Goal: Task Accomplishment & Management: Complete application form

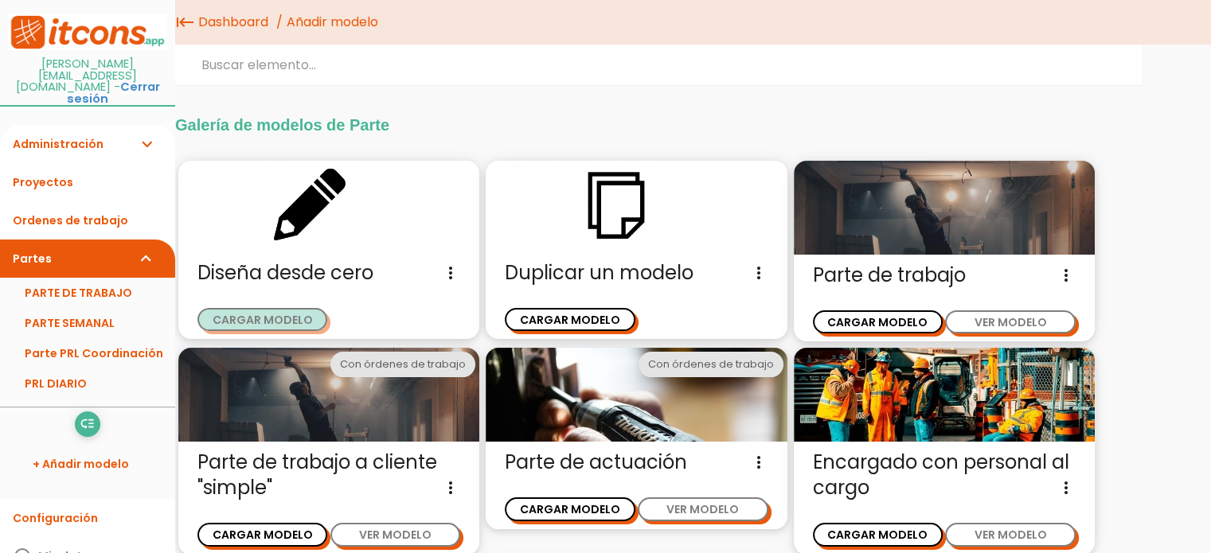
click at [291, 321] on button "CARGAR MODELO" at bounding box center [262, 319] width 130 height 23
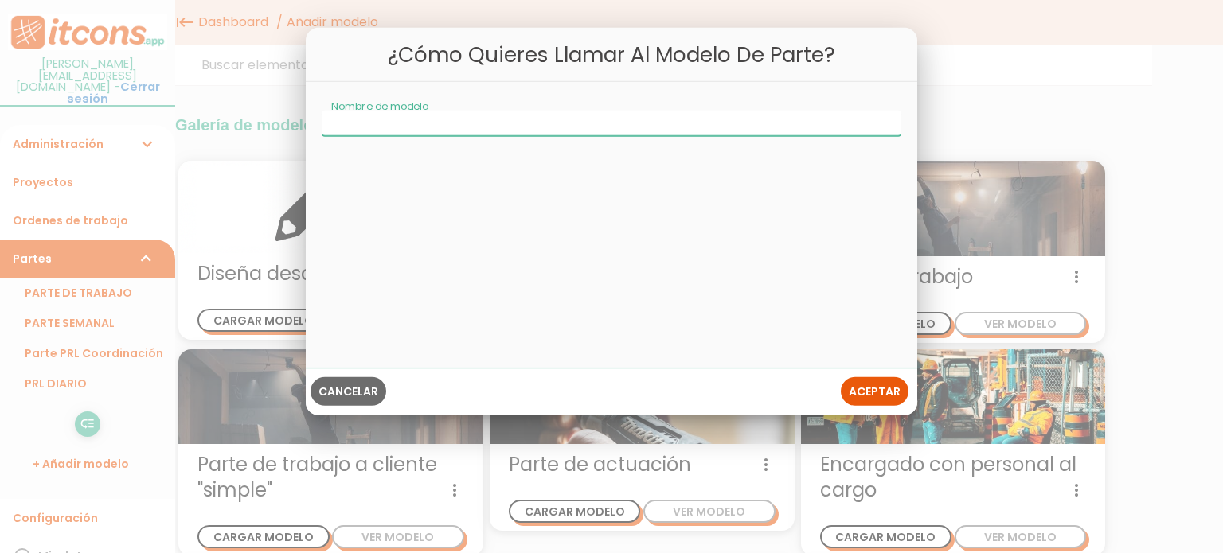
click at [343, 126] on input "Nombre de modelo" at bounding box center [612, 123] width 580 height 25
type input "Check Diario Transporte"
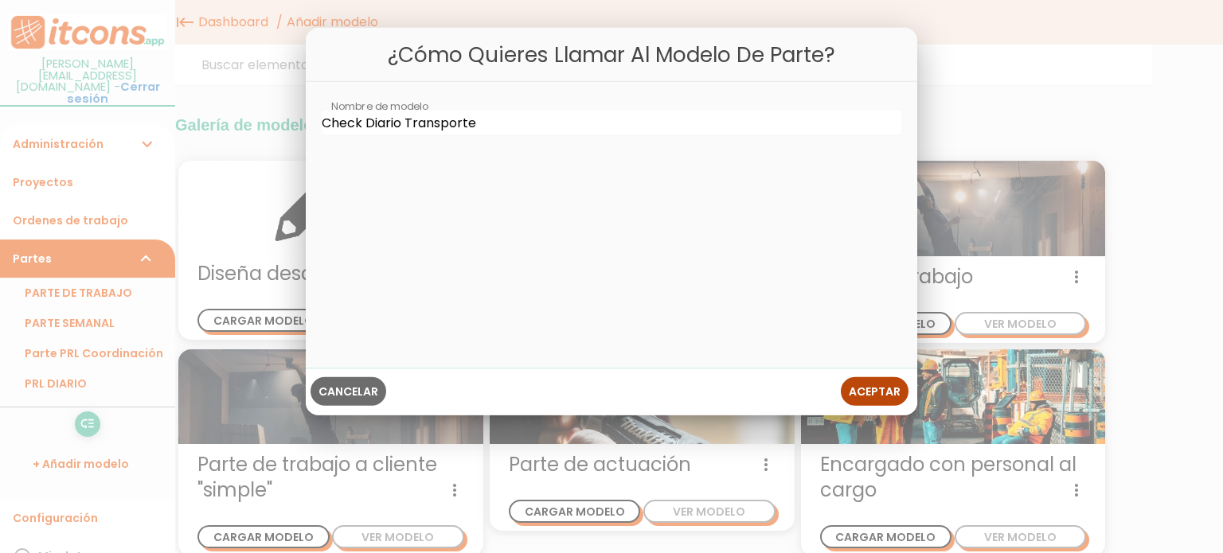
click at [875, 383] on span "Aceptar" at bounding box center [875, 391] width 52 height 16
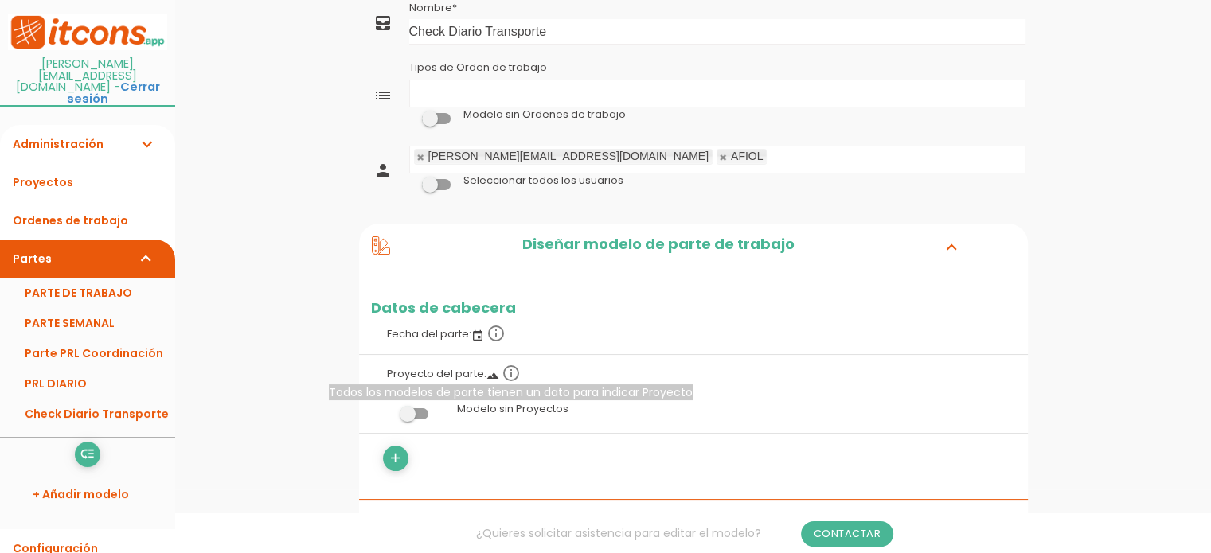
scroll to position [159, 0]
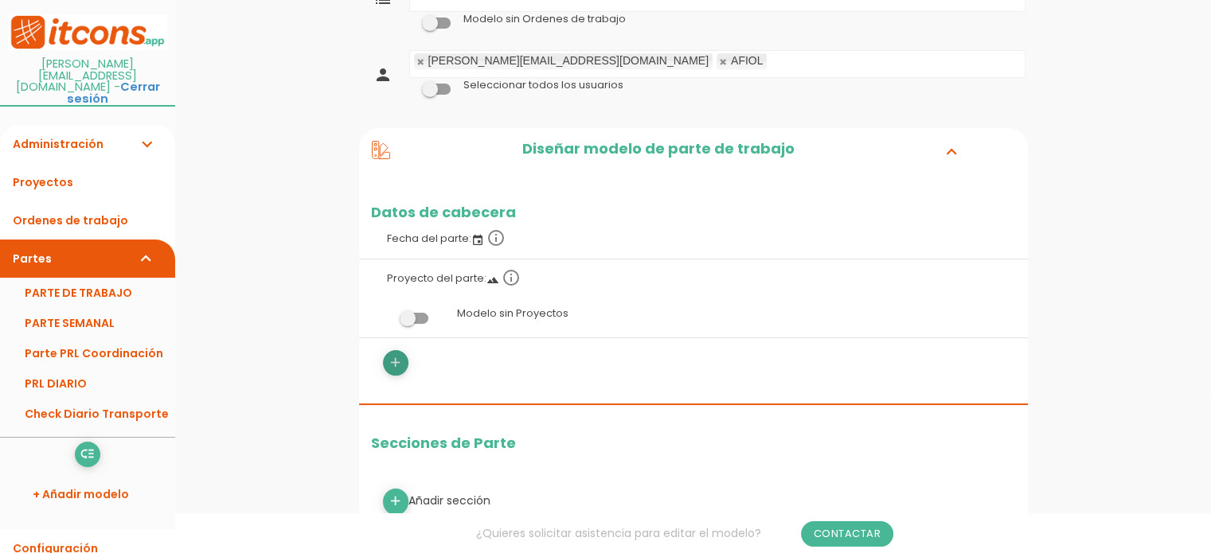
click at [398, 350] on icon "add" at bounding box center [395, 362] width 15 height 25
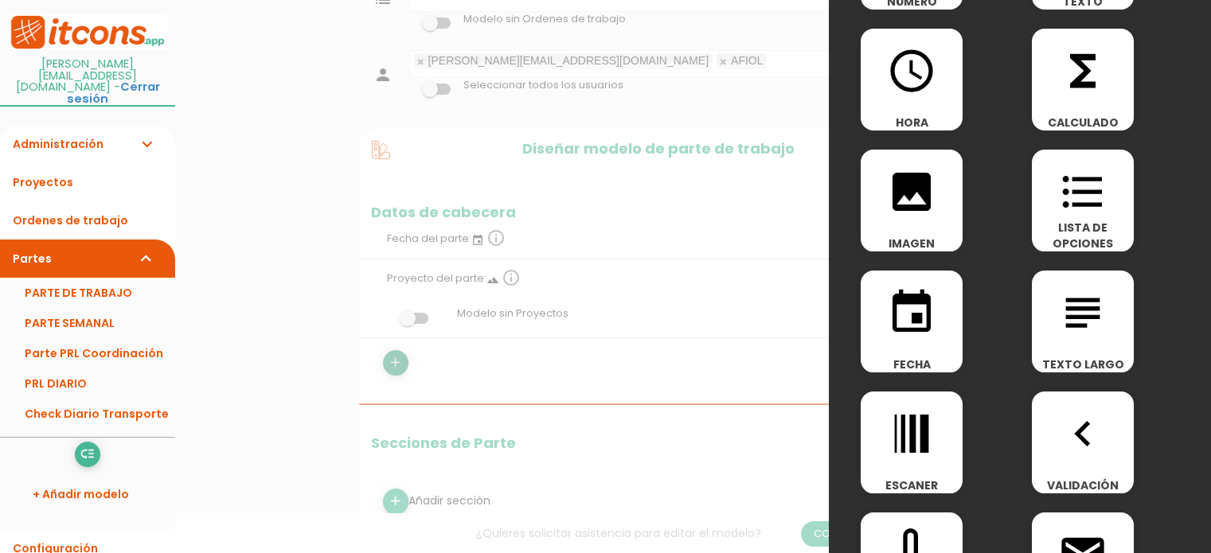
scroll to position [0, 0]
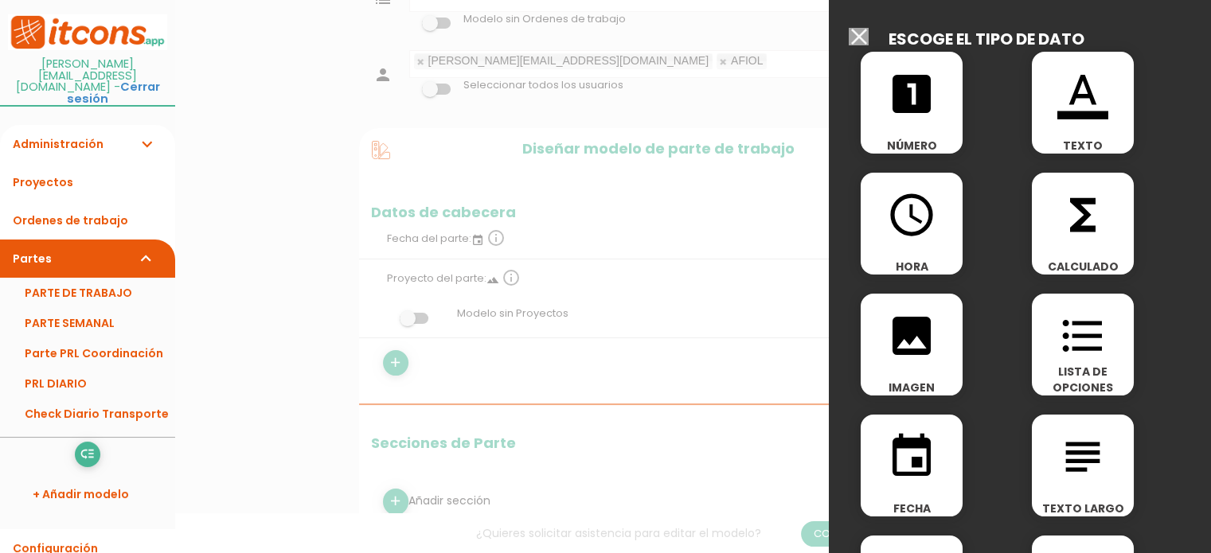
click at [1079, 100] on icon "format_color_text" at bounding box center [1082, 93] width 51 height 51
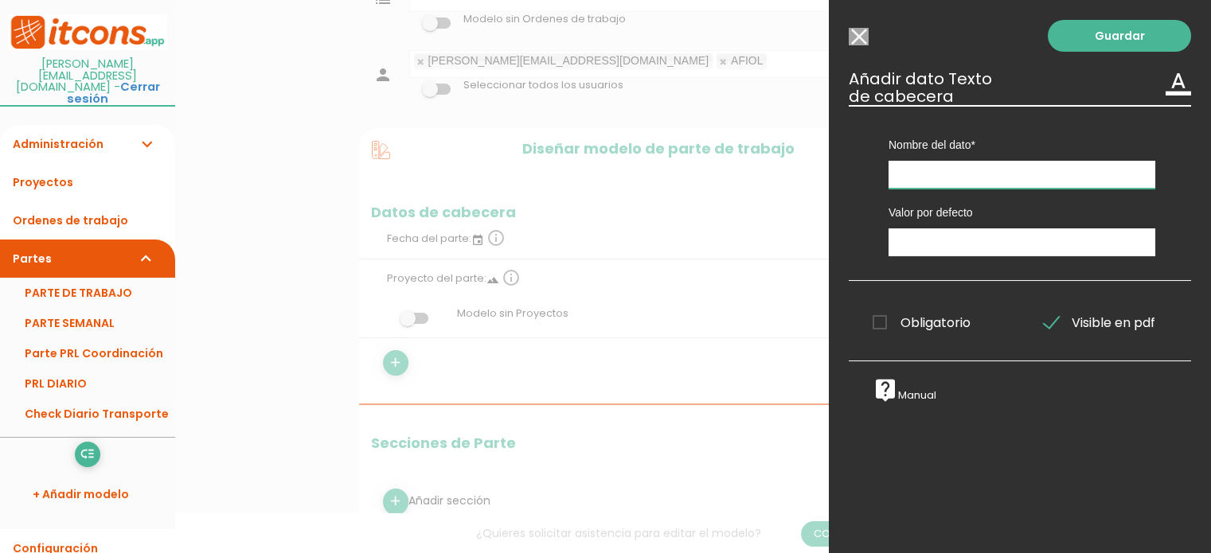
click at [950, 167] on input "text" at bounding box center [1021, 175] width 267 height 28
drag, startPoint x: 940, startPoint y: 185, endPoint x: 943, endPoint y: 174, distance: 10.6
click at [943, 178] on input "text" at bounding box center [1021, 175] width 267 height 28
click at [944, 174] on input "text" at bounding box center [1021, 175] width 267 height 28
type input "Zona silueta de cargas"
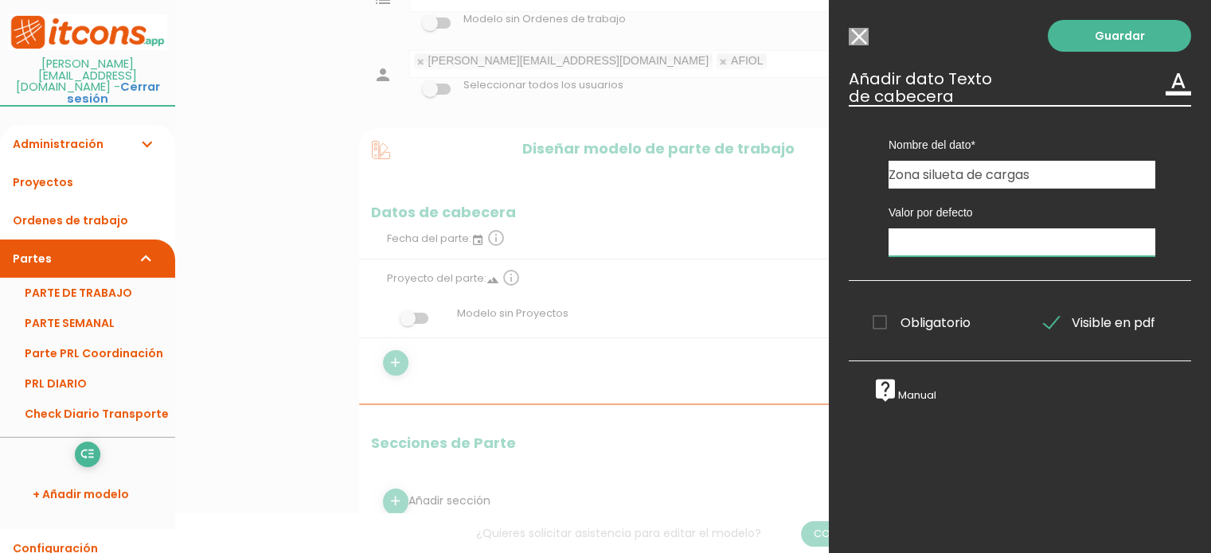
click at [946, 248] on input "text" at bounding box center [1021, 242] width 267 height 28
click at [879, 321] on span "Obligatorio" at bounding box center [921, 323] width 98 height 20
click at [0, 0] on input "Obligatorio" at bounding box center [0, 0] width 0 height 0
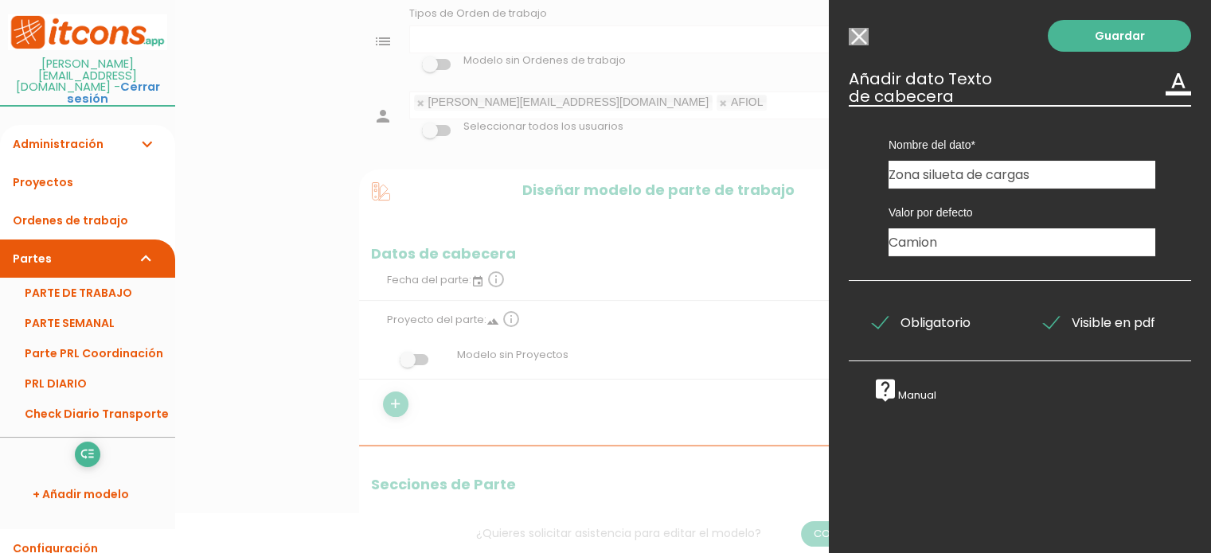
scroll to position [80, 0]
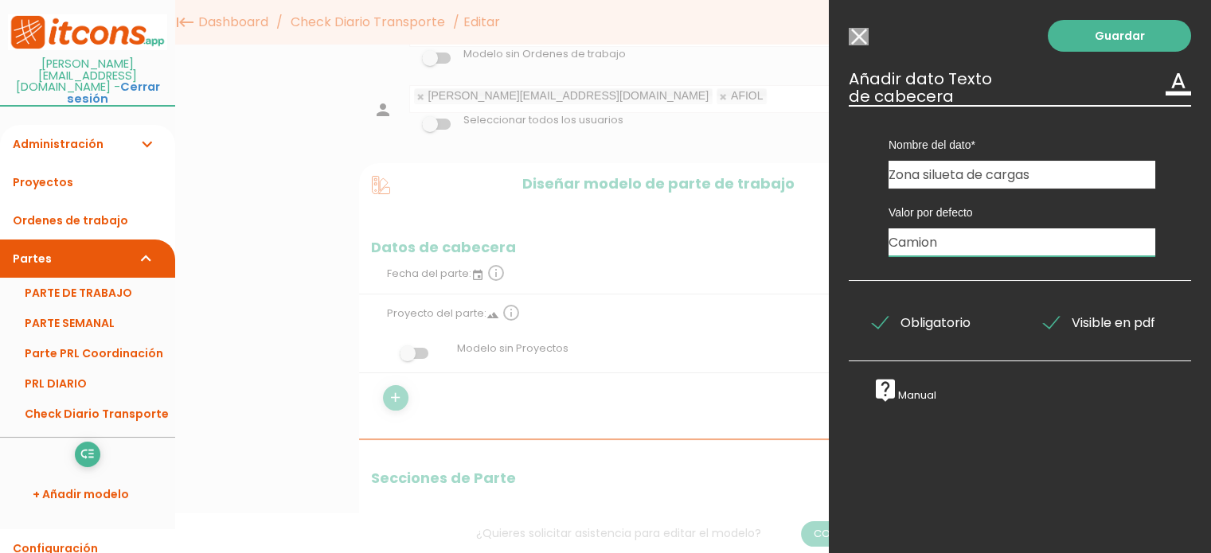
click at [1005, 242] on input "Camion" at bounding box center [1021, 242] width 267 height 28
drag, startPoint x: 939, startPoint y: 242, endPoint x: 850, endPoint y: 243, distance: 88.4
click at [850, 243] on div "Nombre del dato Zona silueta de cargas Tipo de dato Numérico Texto Texto Largo …" at bounding box center [1020, 193] width 342 height 176
type input "Silueta 1"
drag, startPoint x: 1131, startPoint y: 37, endPoint x: 606, endPoint y: 233, distance: 560.7
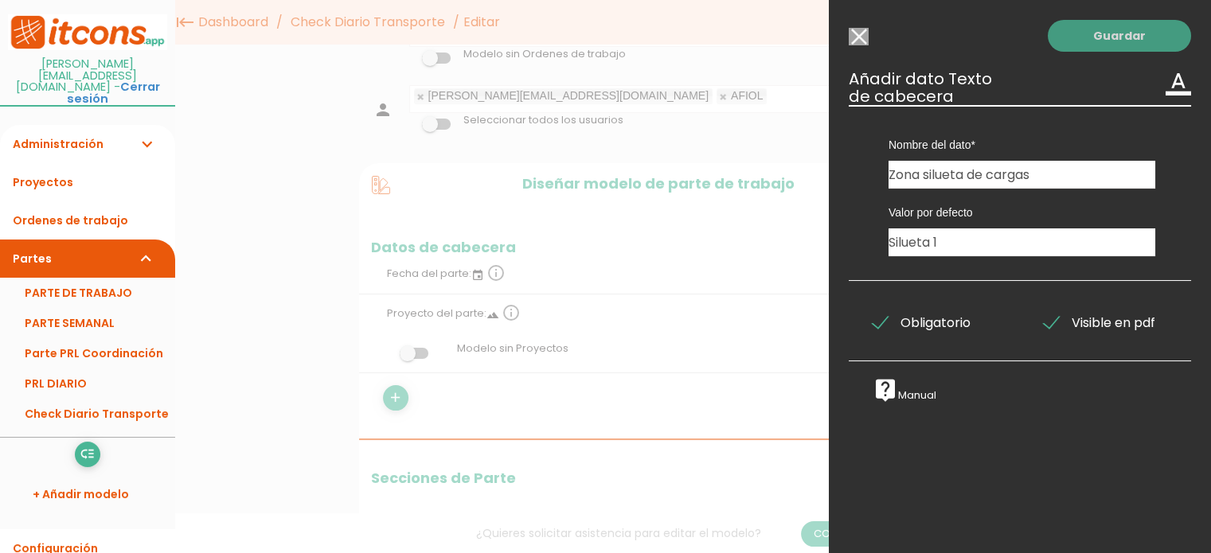
click at [1128, 37] on link "Guardar" at bounding box center [1119, 36] width 143 height 32
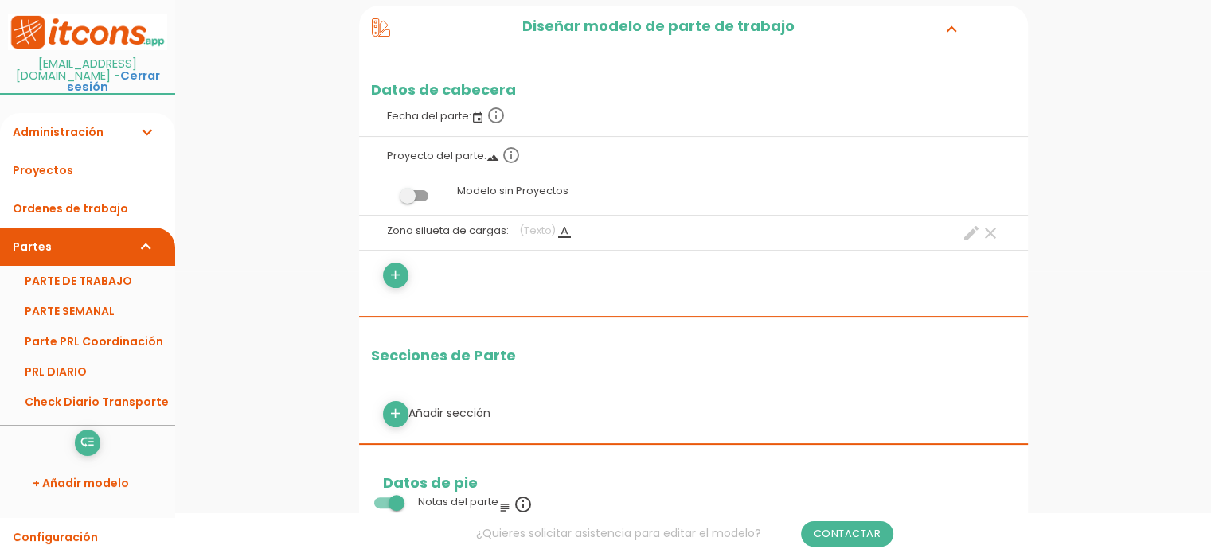
scroll to position [319, 0]
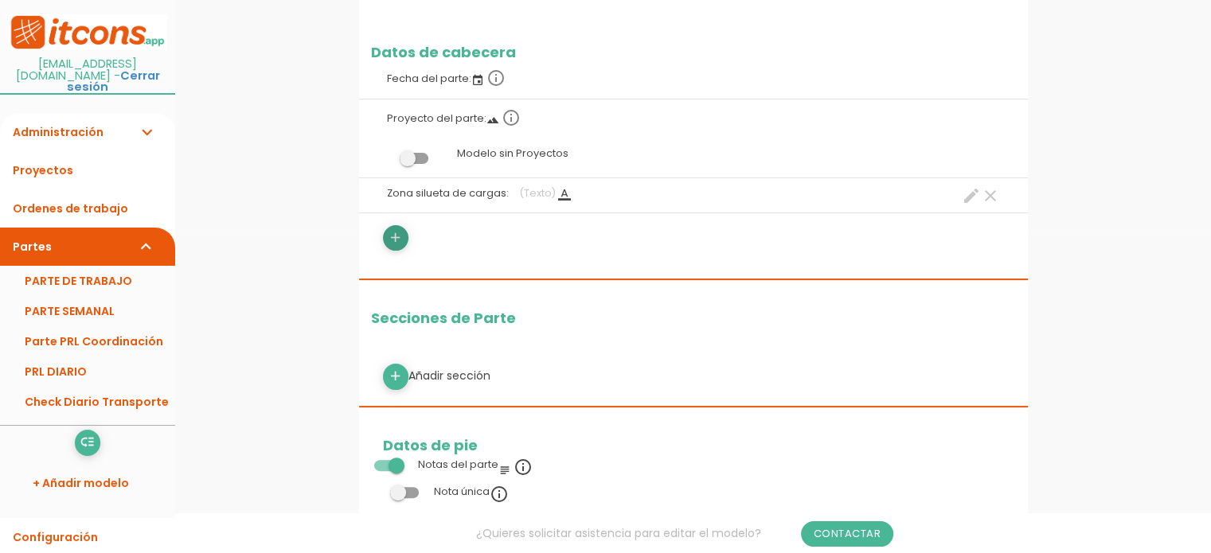
click at [392, 233] on icon "add" at bounding box center [395, 237] width 15 height 25
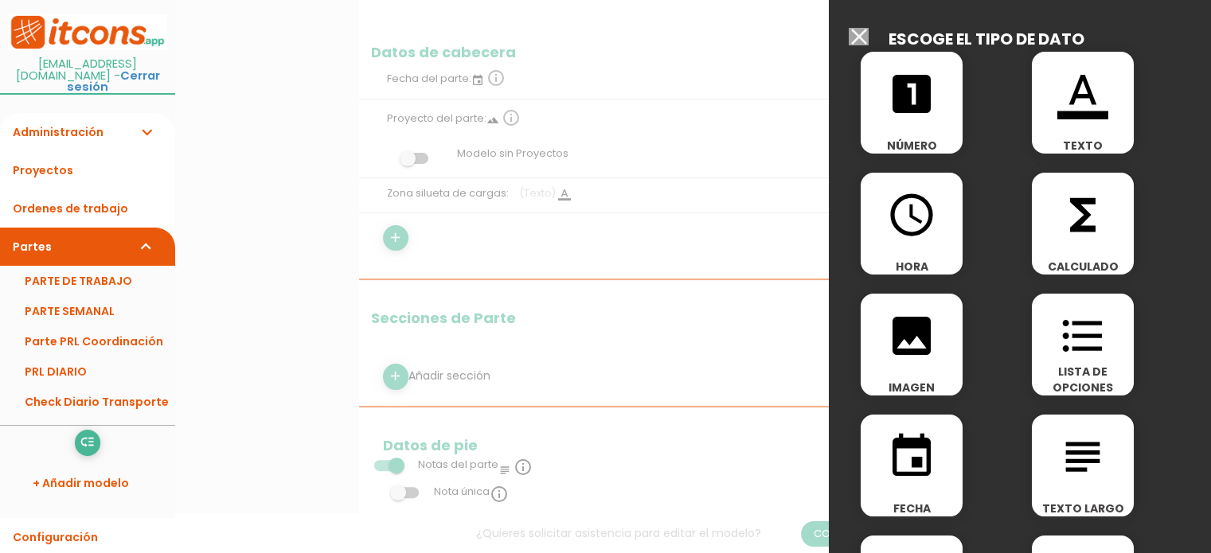
click at [1089, 102] on icon "format_color_text" at bounding box center [1082, 93] width 51 height 51
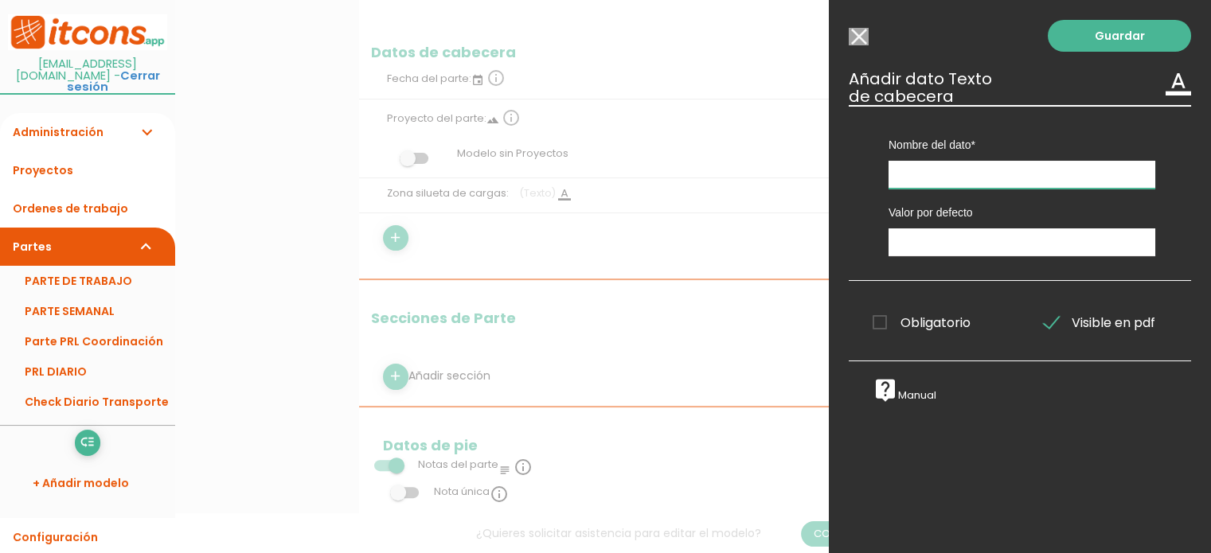
click at [943, 174] on input "text" at bounding box center [1021, 175] width 267 height 28
drag, startPoint x: 1032, startPoint y: 178, endPoint x: 1022, endPoint y: 178, distance: 9.6
click at [1029, 178] on input "Zona Devolucions" at bounding box center [1021, 175] width 267 height 28
drag, startPoint x: 1017, startPoint y: 171, endPoint x: 790, endPoint y: 181, distance: 227.1
click at [790, 181] on form "Guardar all_inbox Nombre Check Diario Transporte list Tipos de Orden de trabajo…" at bounding box center [693, 557] width 669 height 1632
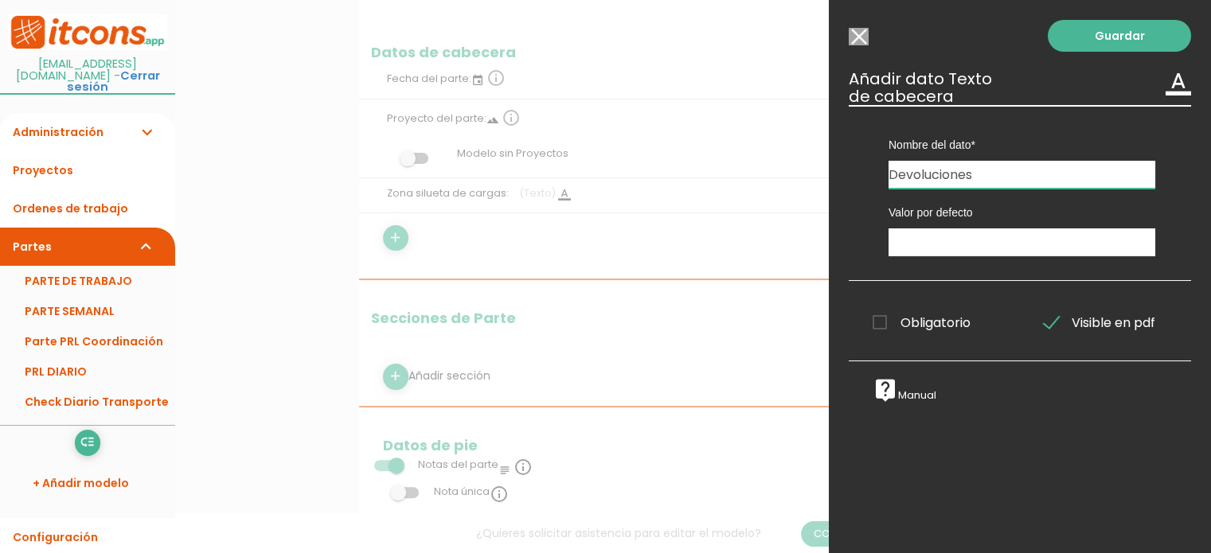
type input "Devoluciones"
click at [999, 236] on input "text" at bounding box center [1021, 242] width 267 height 28
click at [984, 238] on input "text" at bounding box center [1021, 242] width 267 height 28
click at [952, 242] on input "text" at bounding box center [1021, 242] width 267 height 28
type input "s"
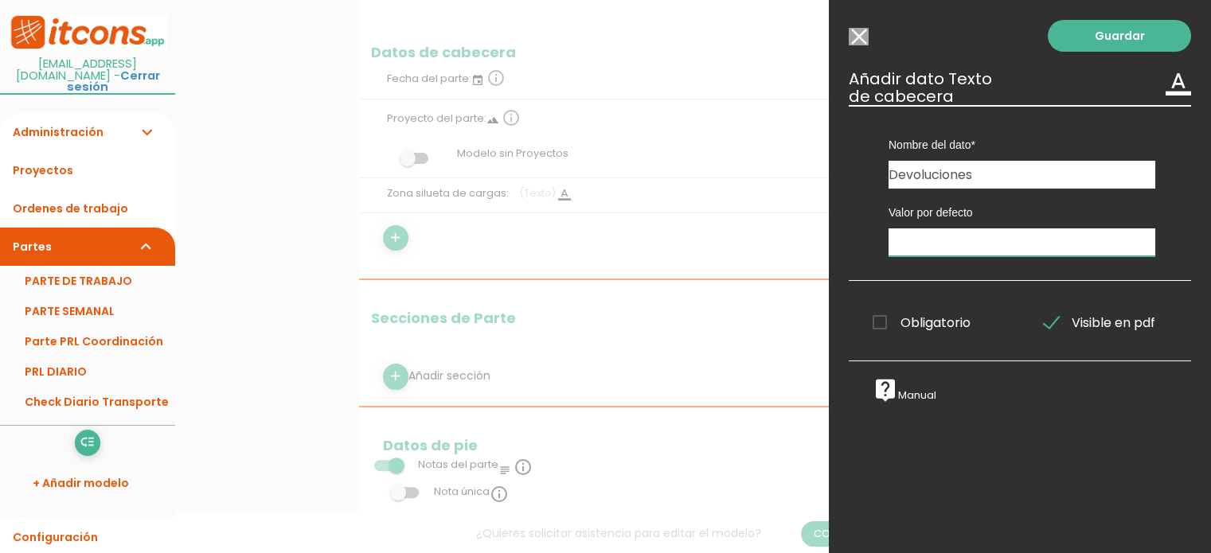
type input "S"
type input "Silueta Ofi"
click at [892, 326] on span "Obligatorio" at bounding box center [921, 323] width 98 height 20
click at [0, 0] on input "Obligatorio" at bounding box center [0, 0] width 0 height 0
drag, startPoint x: 1104, startPoint y: 37, endPoint x: 595, endPoint y: 232, distance: 545.5
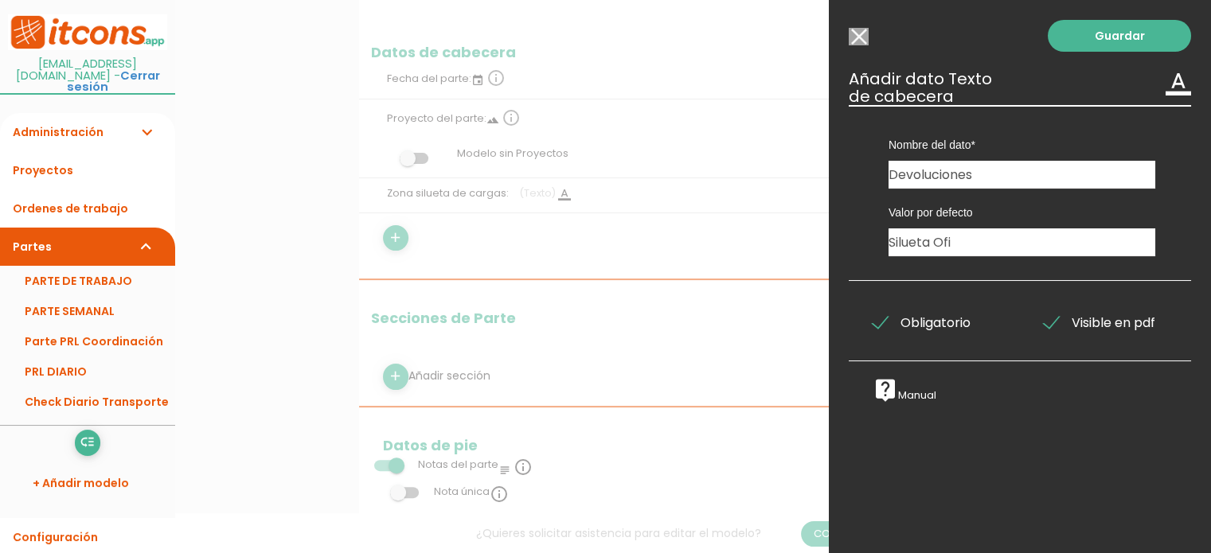
click at [1101, 34] on link "Guardar" at bounding box center [1119, 36] width 143 height 32
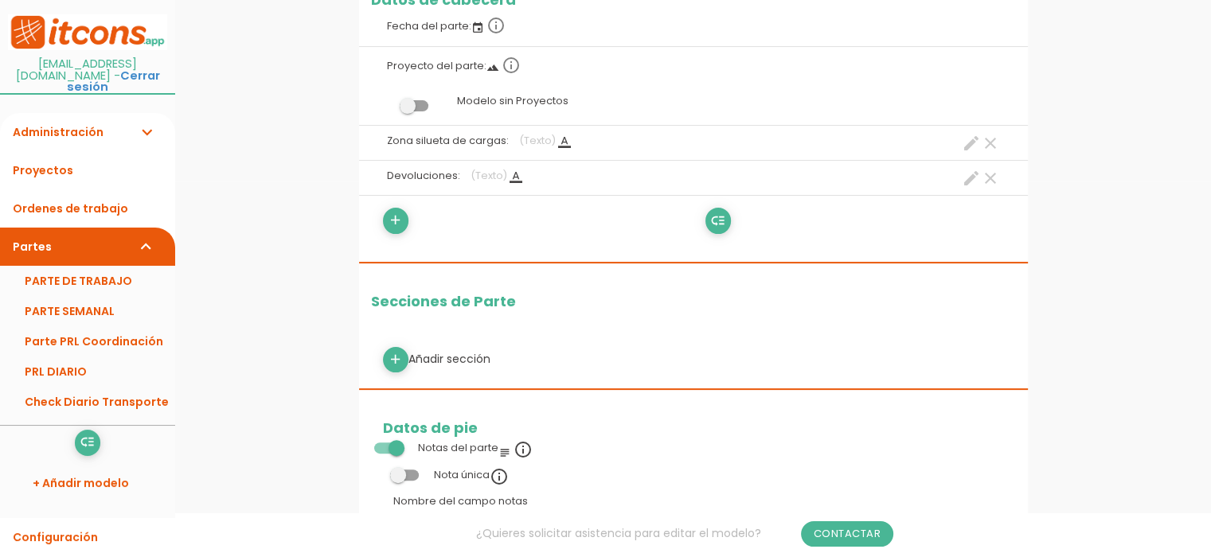
scroll to position [399, 0]
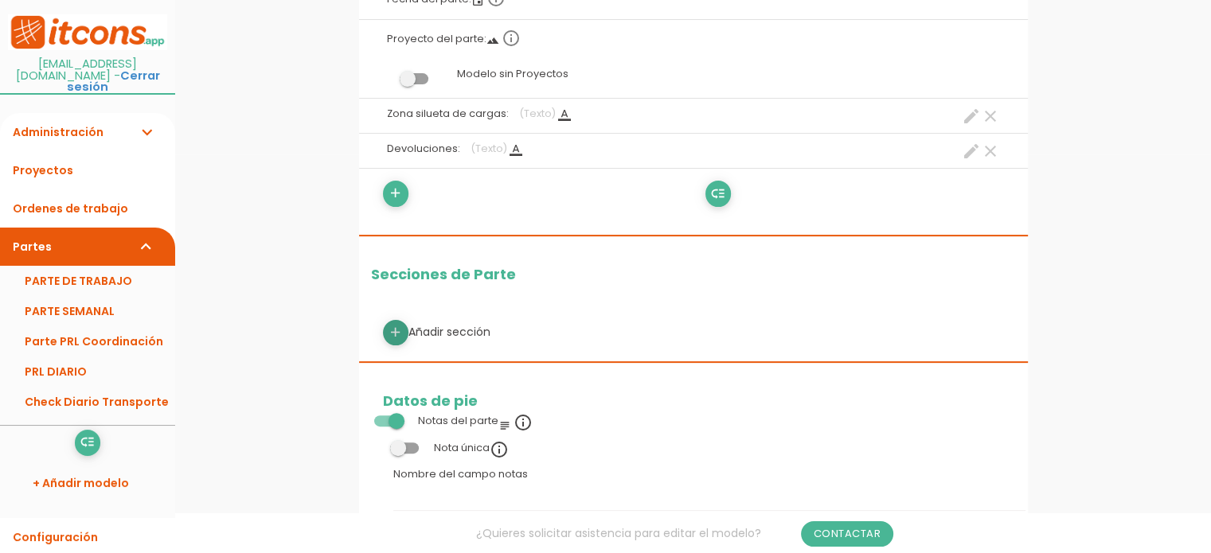
click at [396, 327] on icon "add" at bounding box center [395, 332] width 15 height 25
select select
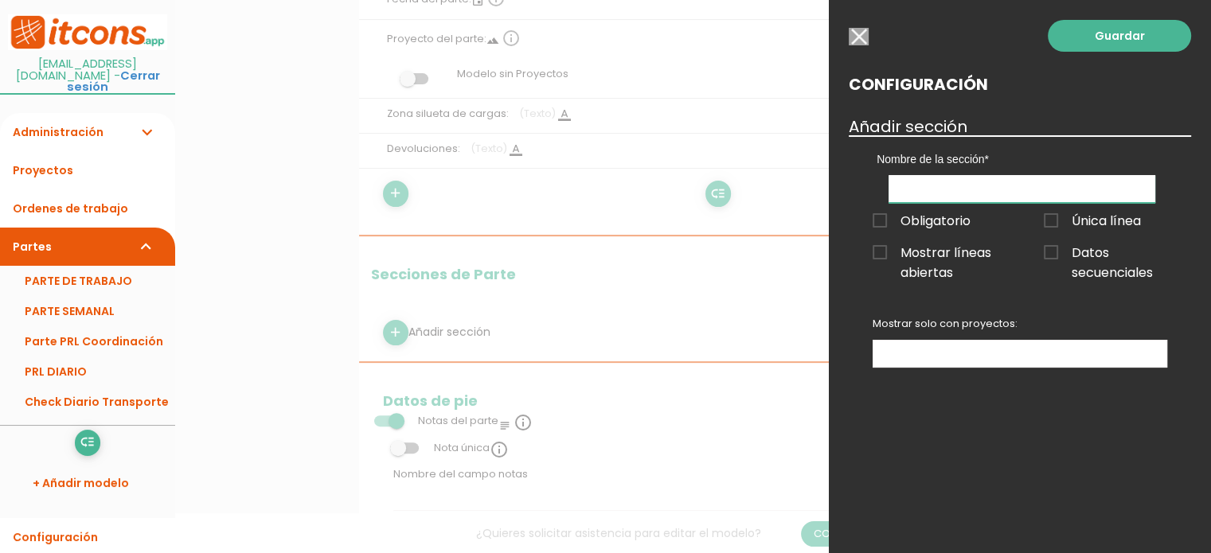
click at [950, 188] on input "text" at bounding box center [1021, 189] width 267 height 28
click at [926, 177] on input "text" at bounding box center [1021, 189] width 267 height 28
click at [880, 250] on span "Mostrar líneas abiertas" at bounding box center [933, 253] width 123 height 20
click at [0, 0] on input "Mostrar líneas abiertas" at bounding box center [0, 0] width 0 height 0
click at [884, 215] on span "Obligatorio" at bounding box center [921, 221] width 98 height 20
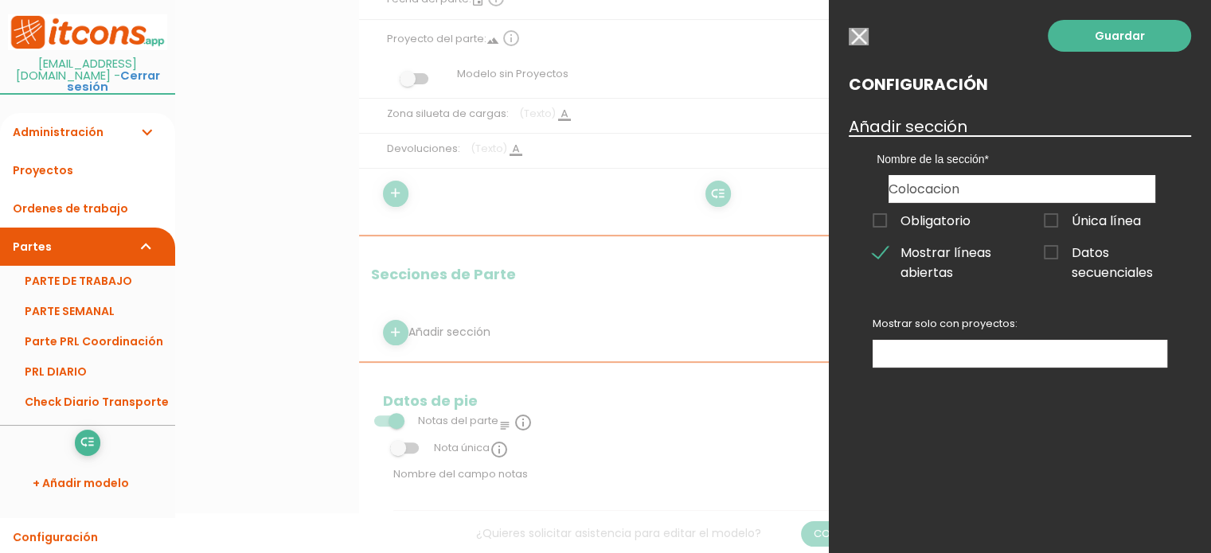
click at [0, 0] on input "Obligatorio" at bounding box center [0, 0] width 0 height 0
drag, startPoint x: 953, startPoint y: 185, endPoint x: 946, endPoint y: 204, distance: 19.7
click at [952, 187] on input "Colocacion" at bounding box center [1021, 189] width 267 height 28
type input "Colocación"
click at [1129, 34] on link "Guardar" at bounding box center [1119, 36] width 143 height 32
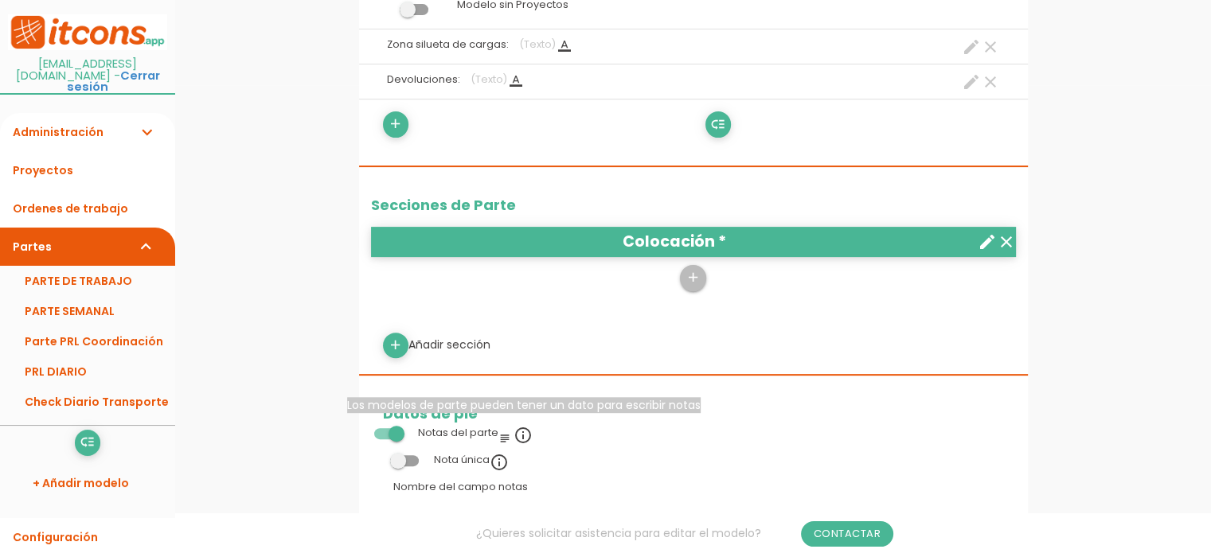
scroll to position [478, 0]
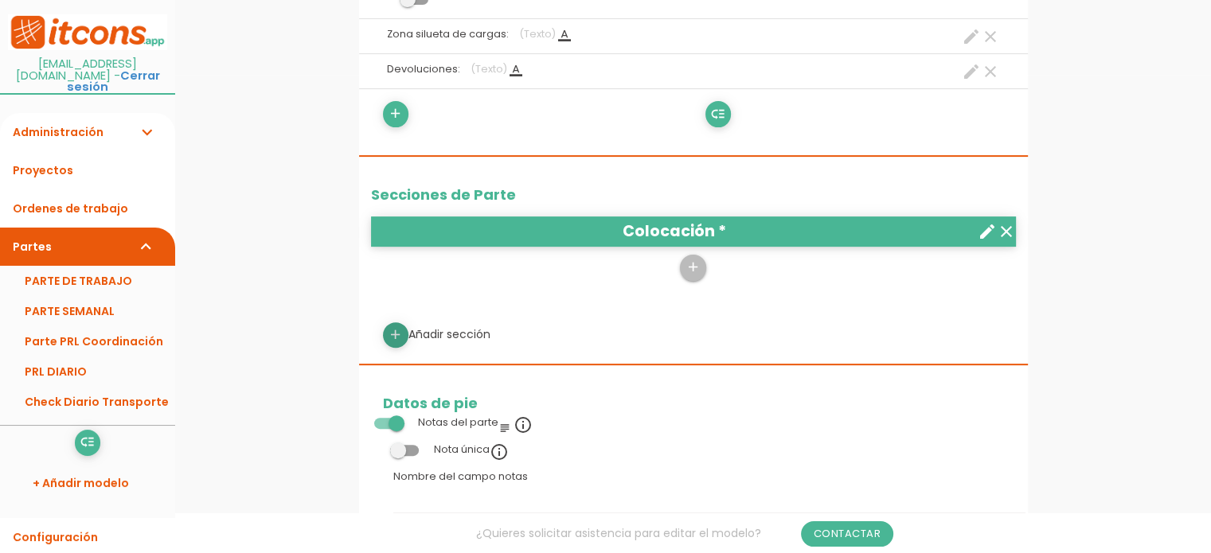
click at [392, 328] on icon "add" at bounding box center [395, 334] width 15 height 25
select select
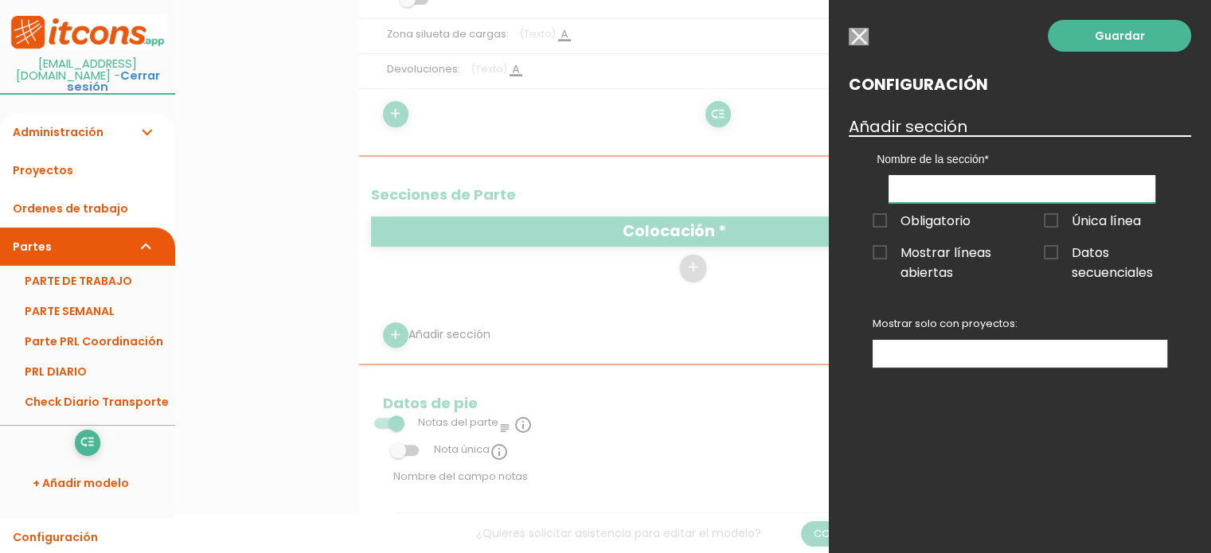
drag, startPoint x: 1021, startPoint y: 190, endPoint x: 1004, endPoint y: 197, distance: 18.2
click at [1021, 190] on input "text" at bounding box center [1021, 189] width 267 height 28
click at [879, 213] on span "Obligatorio" at bounding box center [921, 221] width 98 height 20
click at [0, 0] on input "Obligatorio" at bounding box center [0, 0] width 0 height 0
click at [1053, 219] on span "Única línea" at bounding box center [1092, 221] width 97 height 20
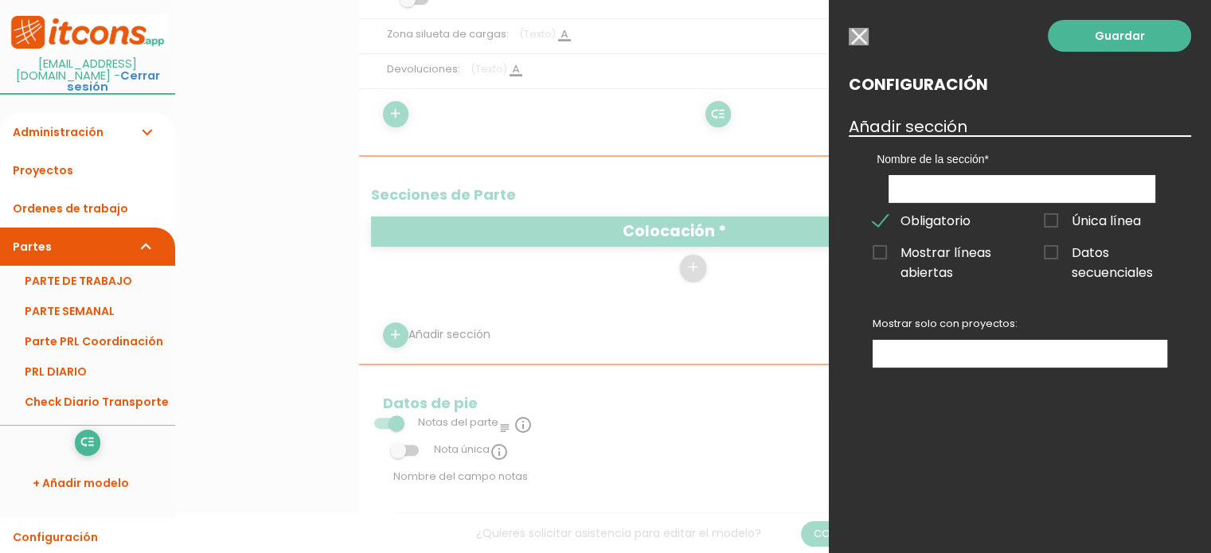
click at [0, 0] on input "Única línea" at bounding box center [0, 0] width 0 height 0
click at [968, 189] on input "text" at bounding box center [1021, 189] width 267 height 28
type input "Embalaje"
click at [1111, 37] on link "Guardar" at bounding box center [1119, 36] width 143 height 32
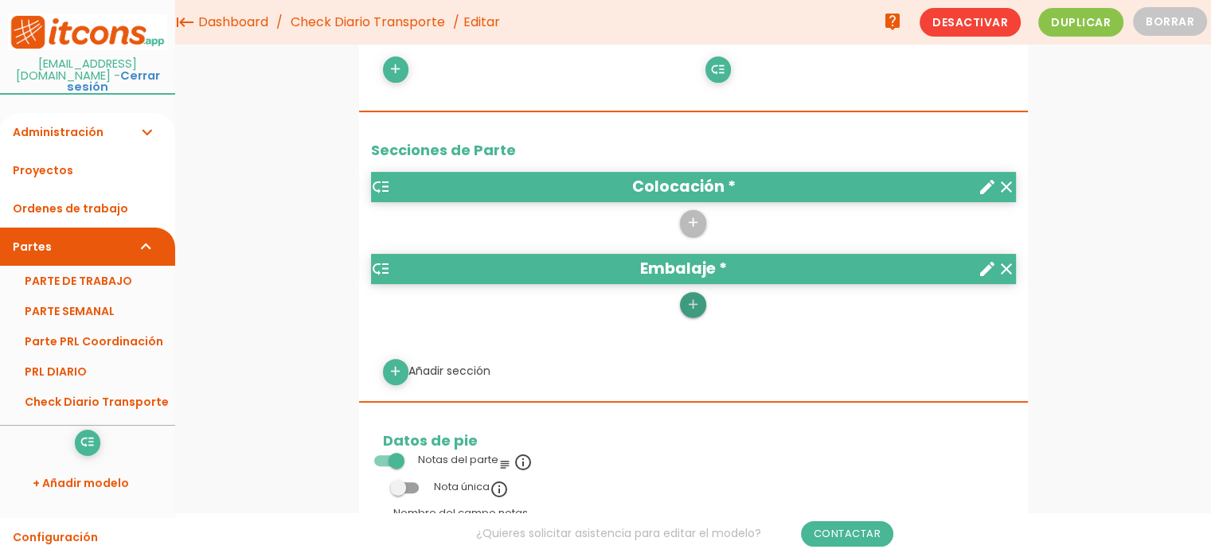
click at [697, 298] on icon "add" at bounding box center [692, 304] width 15 height 25
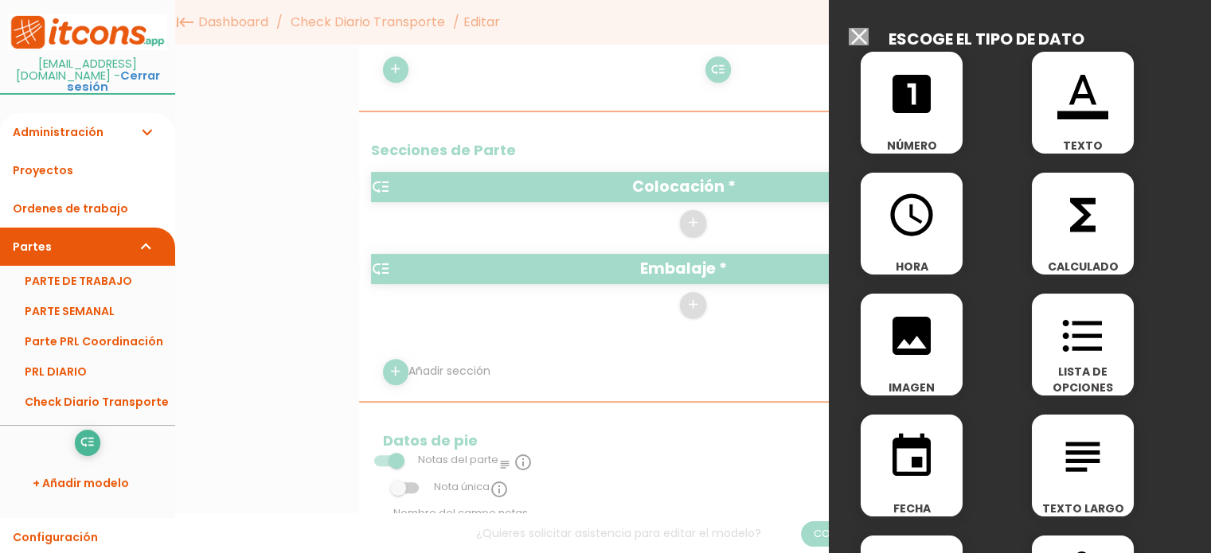
click at [1094, 98] on icon "format_color_text" at bounding box center [1082, 93] width 51 height 51
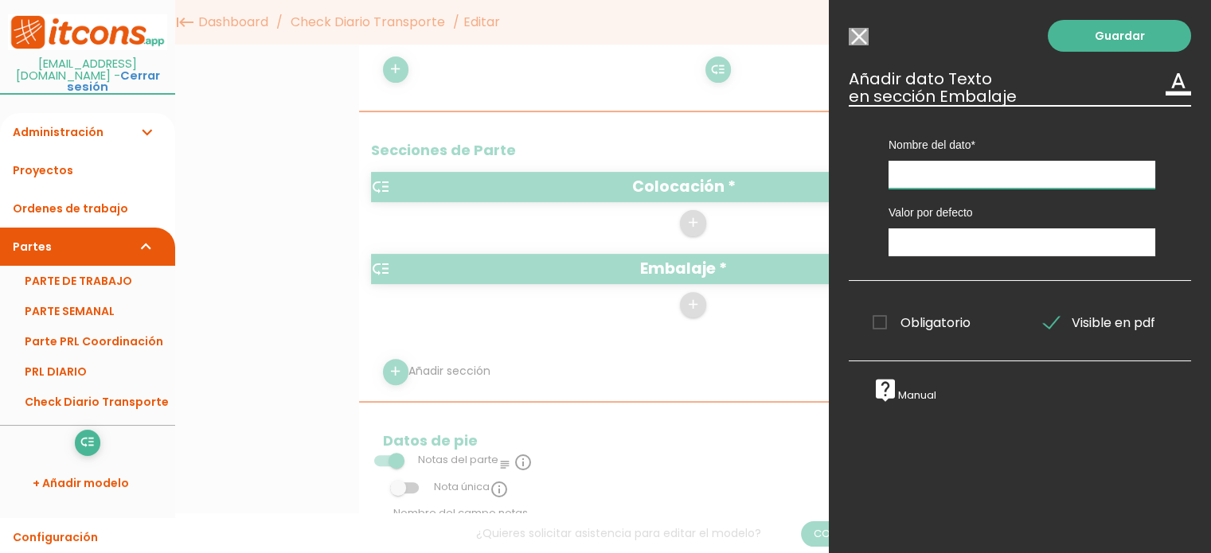
click at [955, 169] on input "text" at bounding box center [1021, 175] width 267 height 28
type input "C"
type input "R"
type input "Retorno Soportes"
click at [881, 324] on span "Obligatorio" at bounding box center [921, 323] width 98 height 20
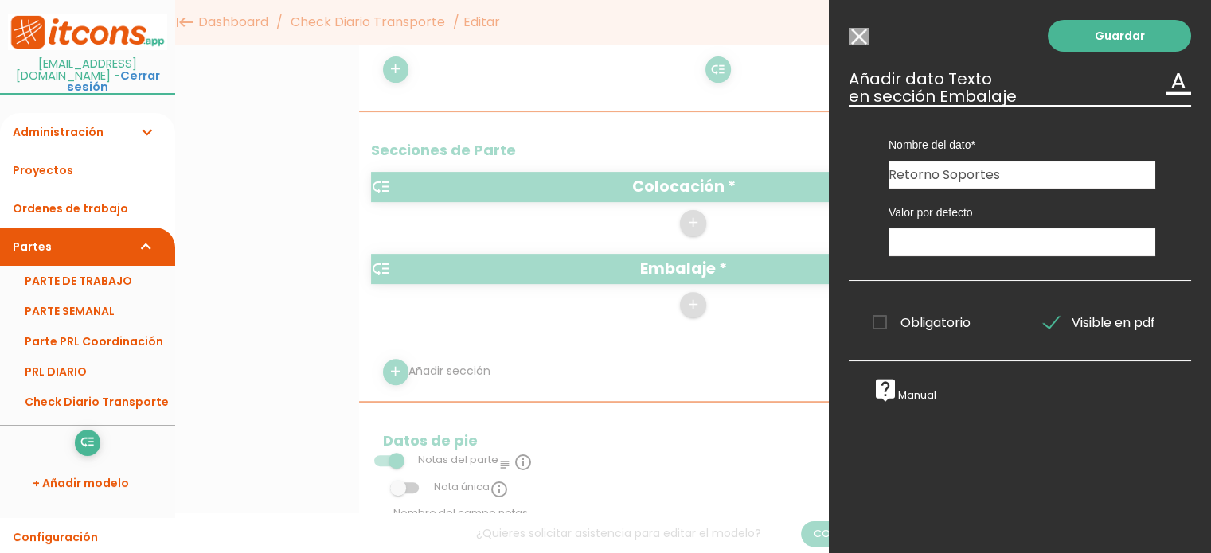
click at [0, 0] on input "Obligatorio" at bounding box center [0, 0] width 0 height 0
click at [939, 241] on input "text" at bounding box center [1021, 242] width 267 height 28
type input "OK"
click at [1071, 33] on link "Guardar" at bounding box center [1119, 36] width 143 height 32
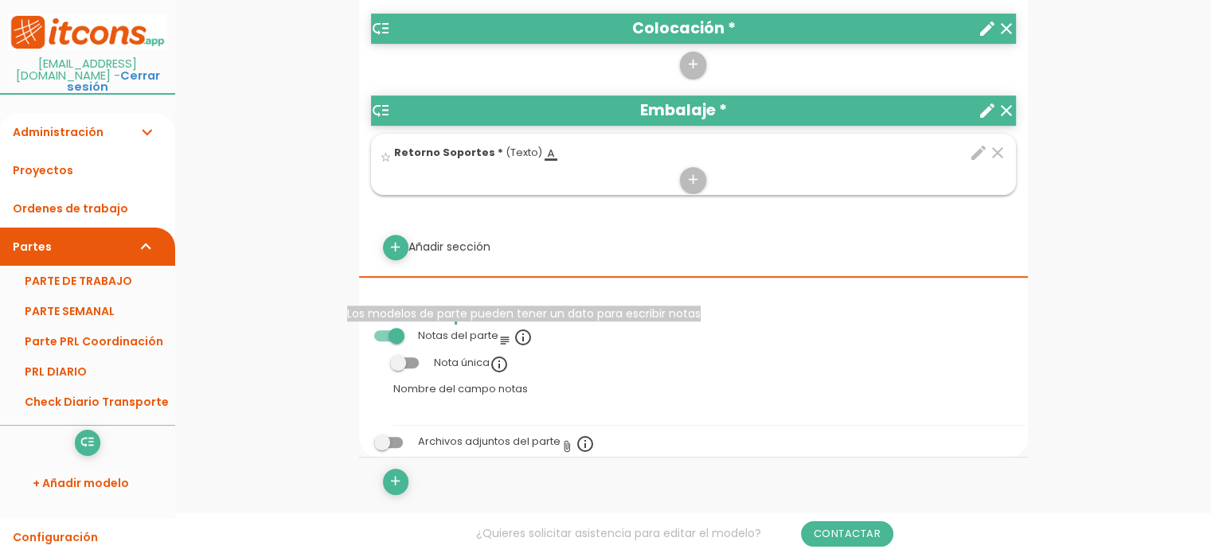
scroll to position [717, 0]
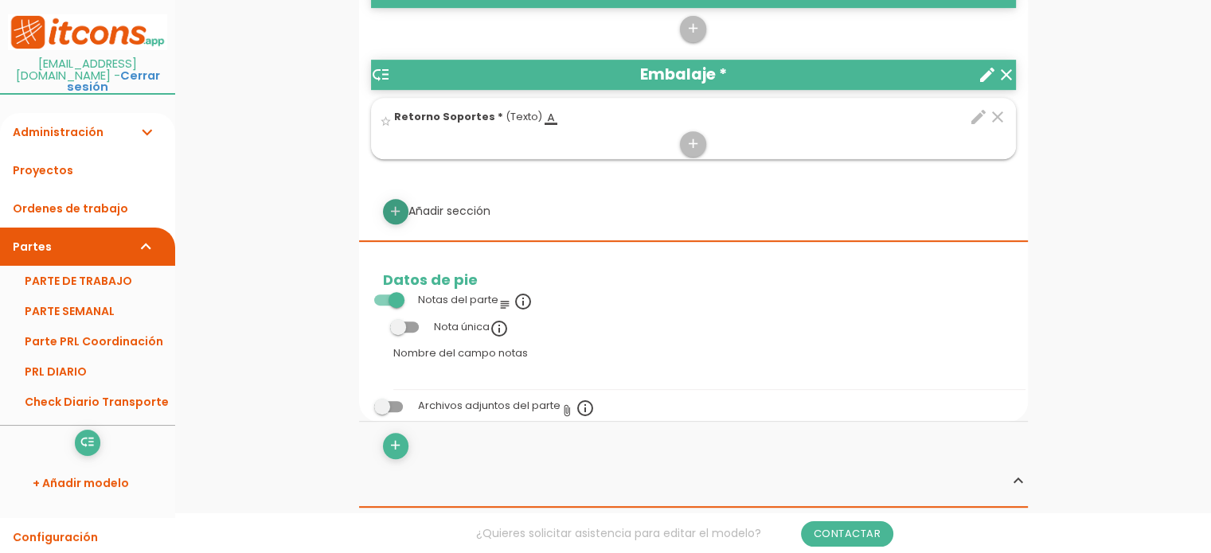
click at [388, 213] on icon "add" at bounding box center [395, 211] width 15 height 25
select select
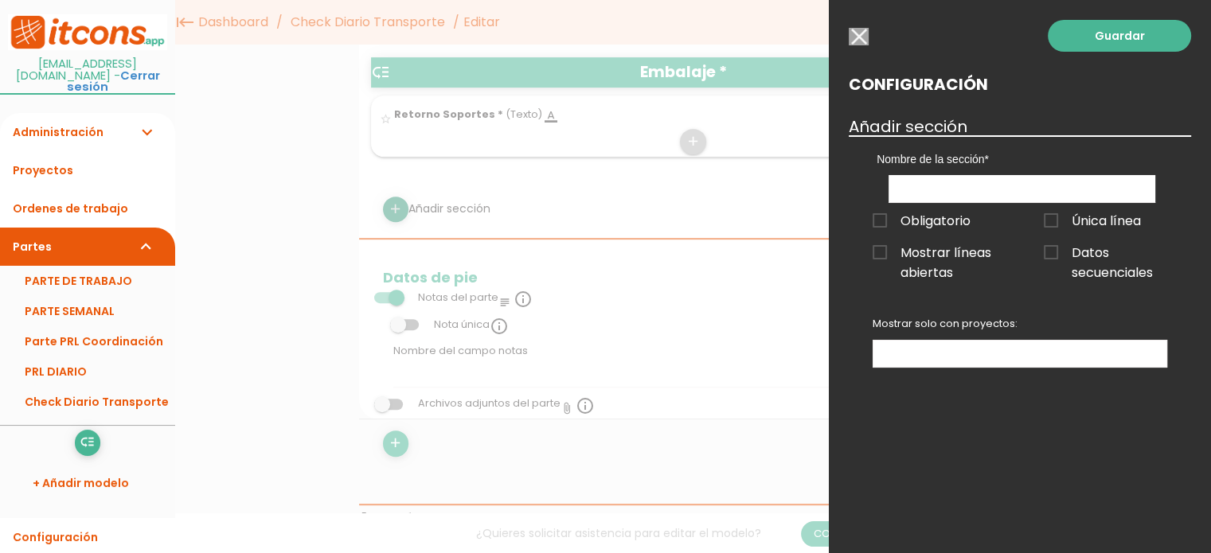
scroll to position [638, 0]
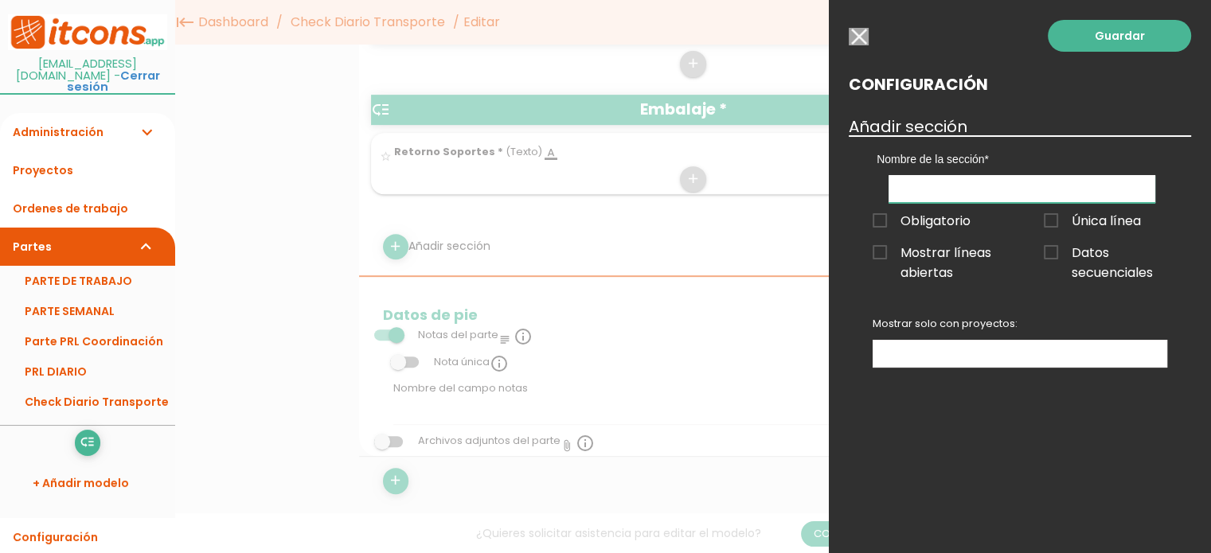
drag, startPoint x: 920, startPoint y: 193, endPoint x: 903, endPoint y: 211, distance: 24.8
click at [920, 193] on input "text" at bounding box center [1021, 189] width 267 height 28
click at [875, 216] on span "Obligatorio" at bounding box center [921, 221] width 98 height 20
click at [0, 0] on input "Obligatorio" at bounding box center [0, 0] width 0 height 0
click at [1051, 219] on span "Única línea" at bounding box center [1092, 221] width 97 height 20
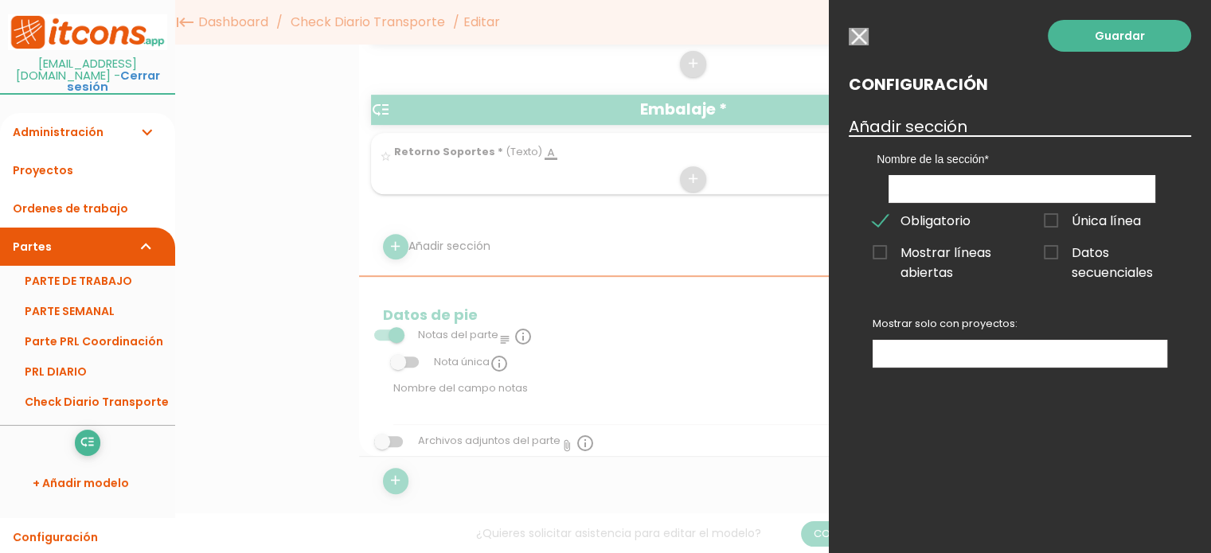
click at [0, 0] on input "Única línea" at bounding box center [0, 0] width 0 height 0
click at [999, 197] on input "text" at bounding box center [1021, 189] width 267 height 28
click at [1003, 184] on input "text" at bounding box center [1021, 189] width 267 height 28
click at [882, 251] on span "Mostrar líneas abiertas" at bounding box center [933, 253] width 123 height 20
click at [0, 0] on input "Mostrar líneas abiertas" at bounding box center [0, 0] width 0 height 0
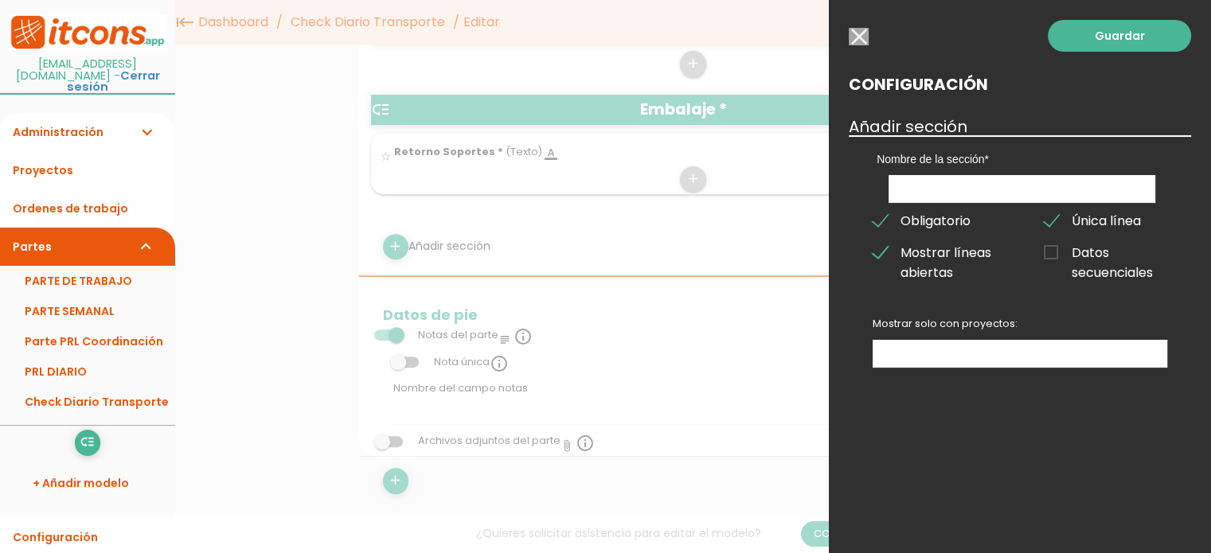
click at [1065, 215] on span "Única línea" at bounding box center [1092, 221] width 97 height 20
click at [0, 0] on input "Única línea" at bounding box center [0, 0] width 0 height 0
click at [1053, 252] on span "Datos secuenciales" at bounding box center [1105, 253] width 123 height 20
click at [0, 0] on input "Datos secuenciales" at bounding box center [0, 0] width 0 height 0
drag, startPoint x: 1054, startPoint y: 223, endPoint x: 981, endPoint y: 258, distance: 81.2
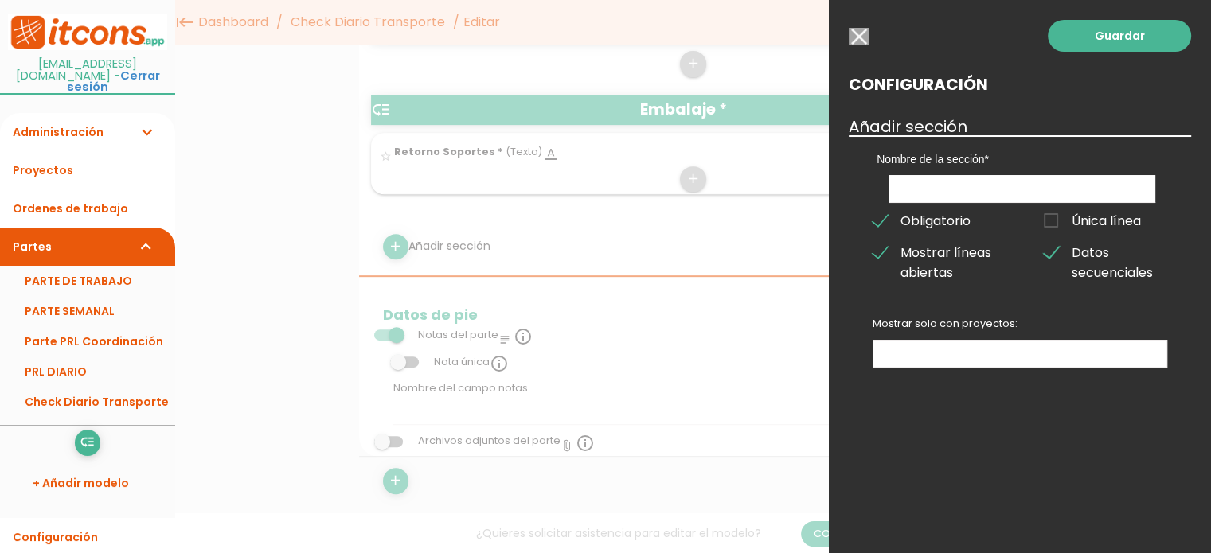
click at [1054, 224] on span "Única línea" at bounding box center [1092, 221] width 97 height 20
click at [0, 0] on input "Única línea" at bounding box center [0, 0] width 0 height 0
click at [879, 252] on span "Mostrar líneas abiertas" at bounding box center [933, 253] width 123 height 20
click at [0, 0] on input "Mostrar líneas abiertas" at bounding box center [0, 0] width 0 height 0
click at [1055, 255] on span "Datos secuenciales" at bounding box center [1105, 253] width 123 height 20
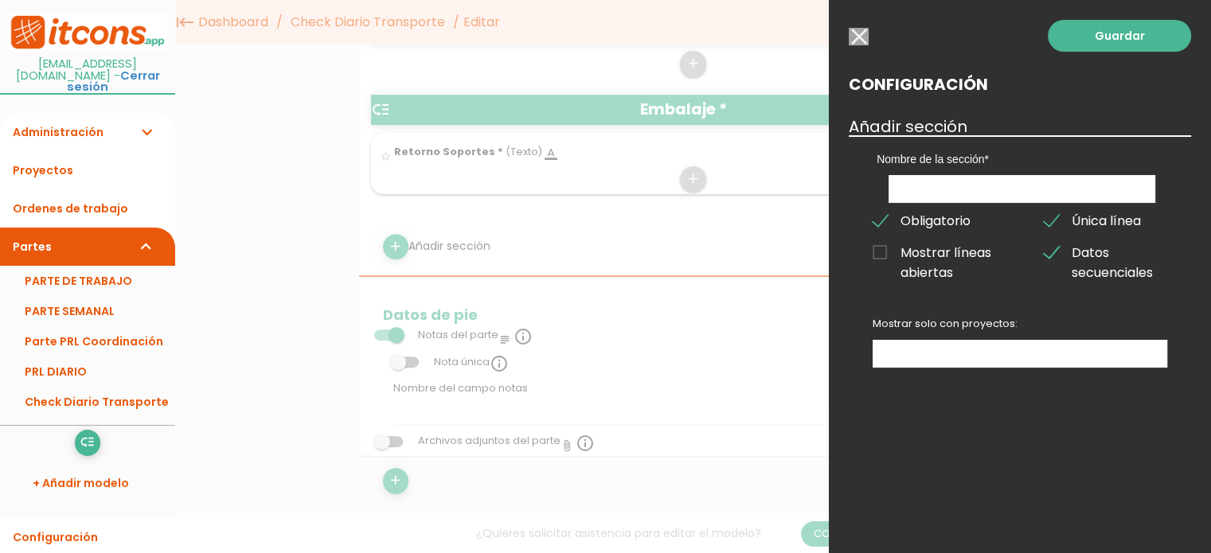
click at [0, 0] on input "Datos secuenciales" at bounding box center [0, 0] width 0 height 0
click at [948, 193] on input "text" at bounding box center [1021, 189] width 267 height 28
type input "Residuso"
click at [1118, 32] on link "Guardar" at bounding box center [1119, 36] width 143 height 32
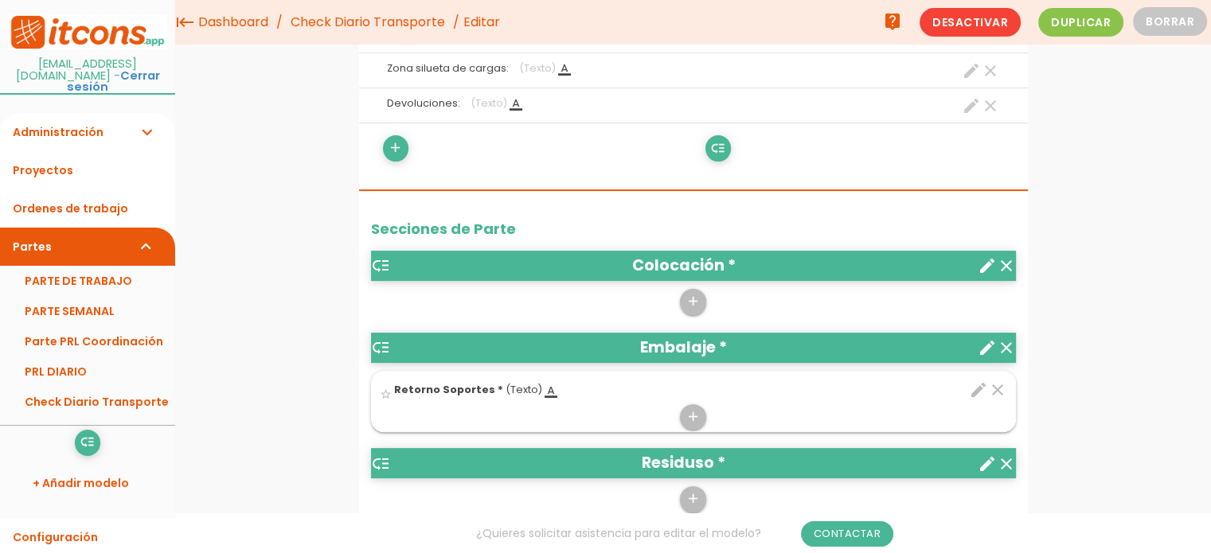
scroll to position [399, 0]
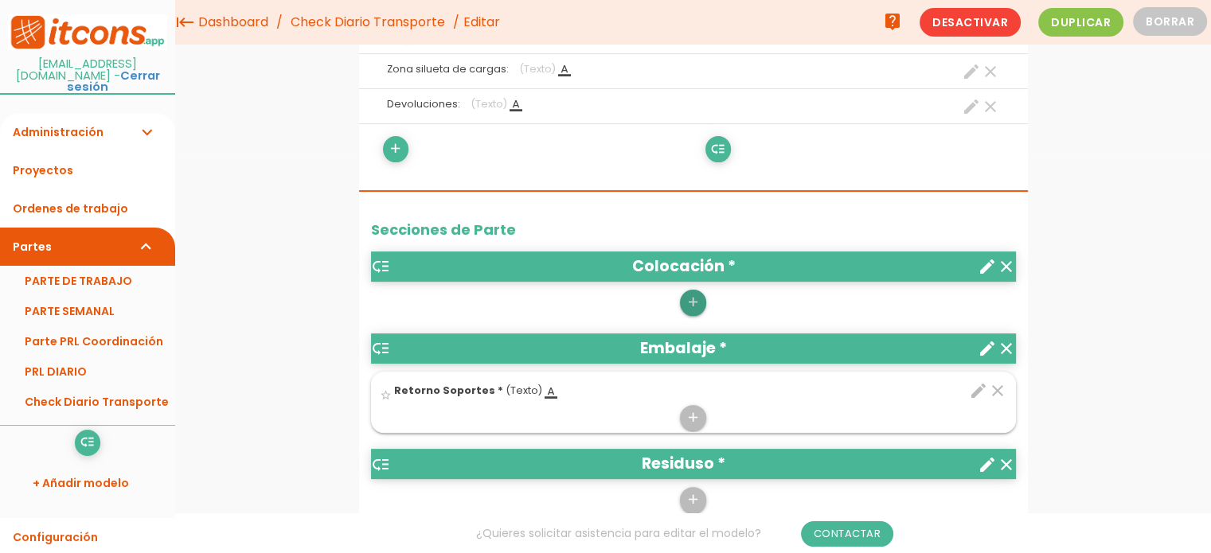
click at [693, 302] on icon "add" at bounding box center [692, 302] width 15 height 25
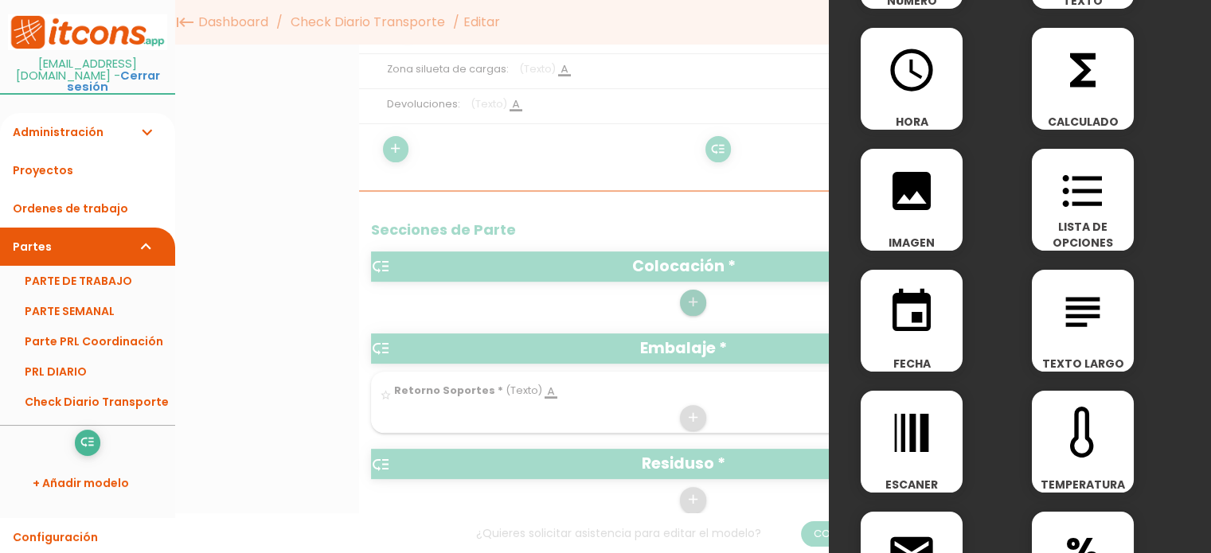
scroll to position [239, 0]
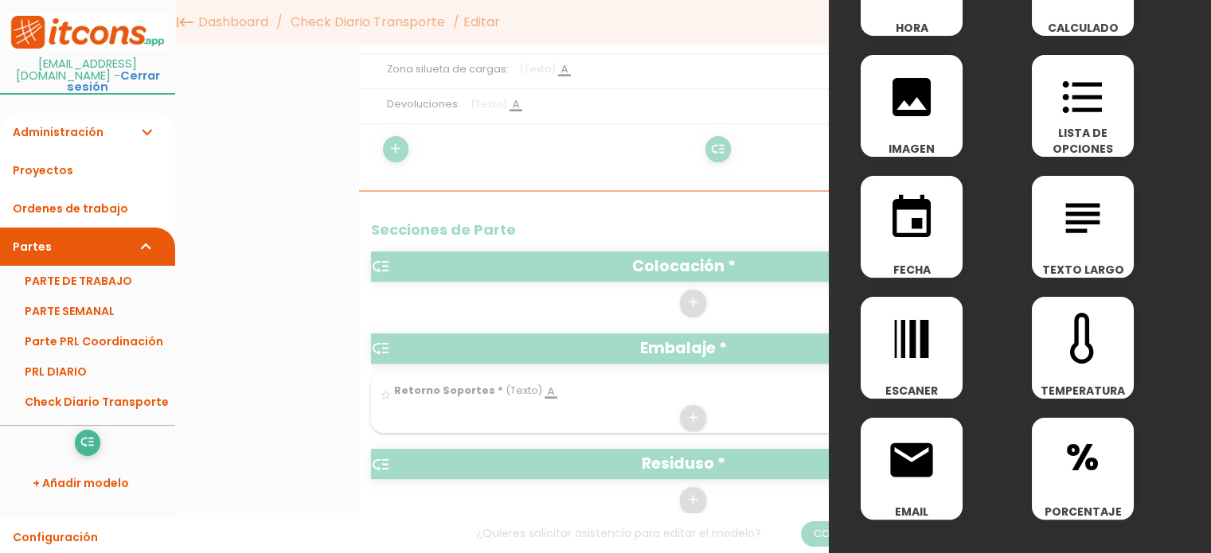
click at [908, 337] on icon "line_weight" at bounding box center [911, 339] width 51 height 51
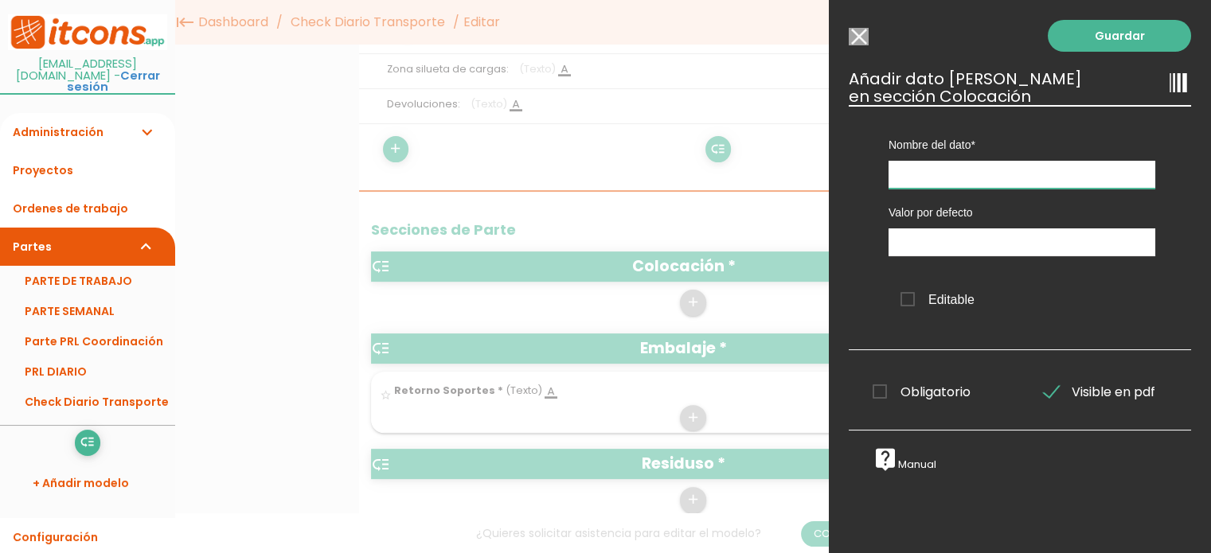
click at [947, 176] on input "text" at bounding box center [1021, 175] width 267 height 28
type input "p"
click at [857, 34] on input "Modelo sin Ordenes de trabajo" at bounding box center [859, 37] width 20 height 18
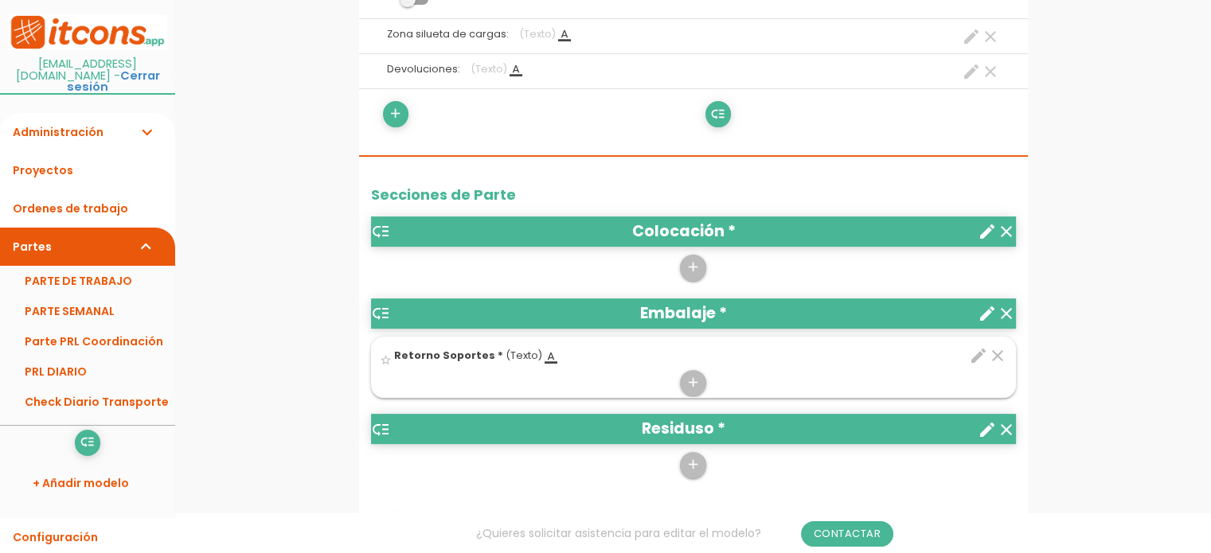
scroll to position [558, 0]
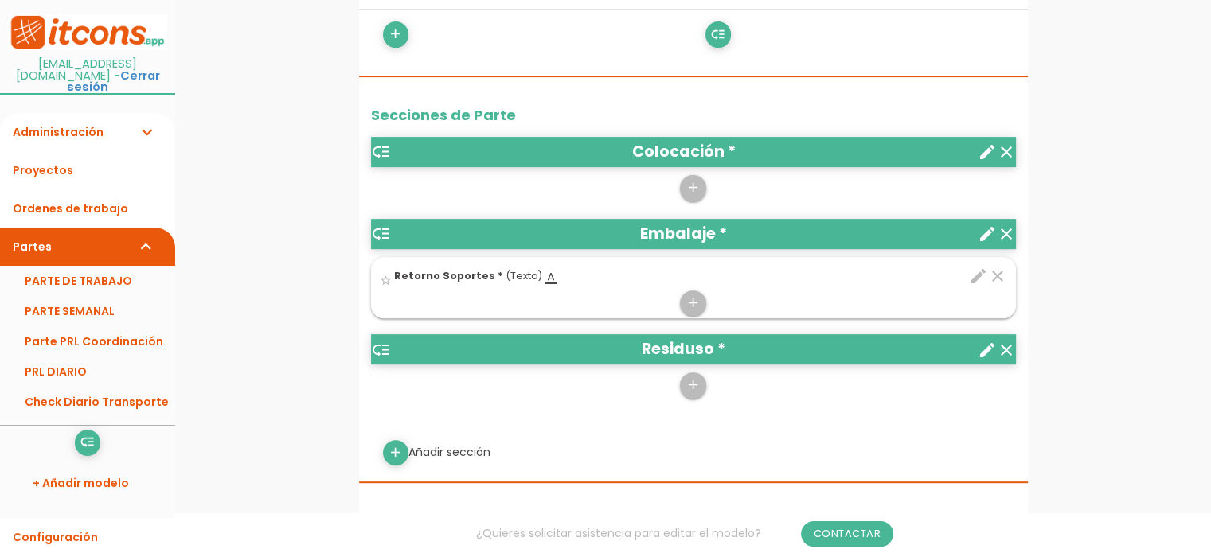
click at [987, 348] on icon "create" at bounding box center [987, 350] width 19 height 19
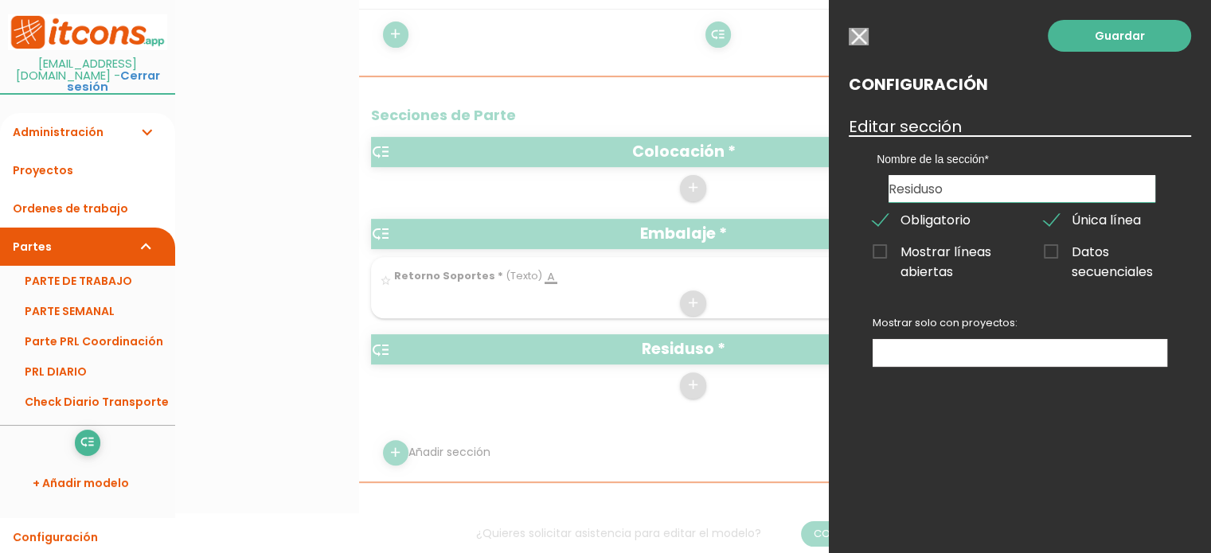
drag, startPoint x: 930, startPoint y: 185, endPoint x: 960, endPoint y: 187, distance: 30.3
click at [960, 187] on input "Residuso" at bounding box center [1021, 188] width 267 height 27
type input "Residuos"
click at [1152, 30] on link "Guardar" at bounding box center [1119, 36] width 143 height 32
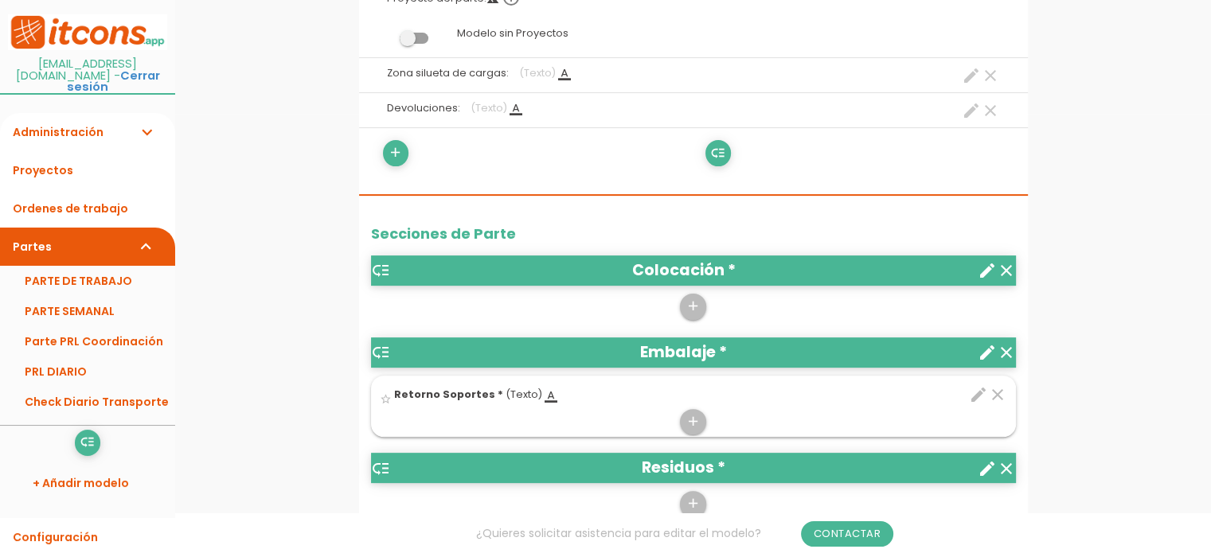
scroll to position [478, 0]
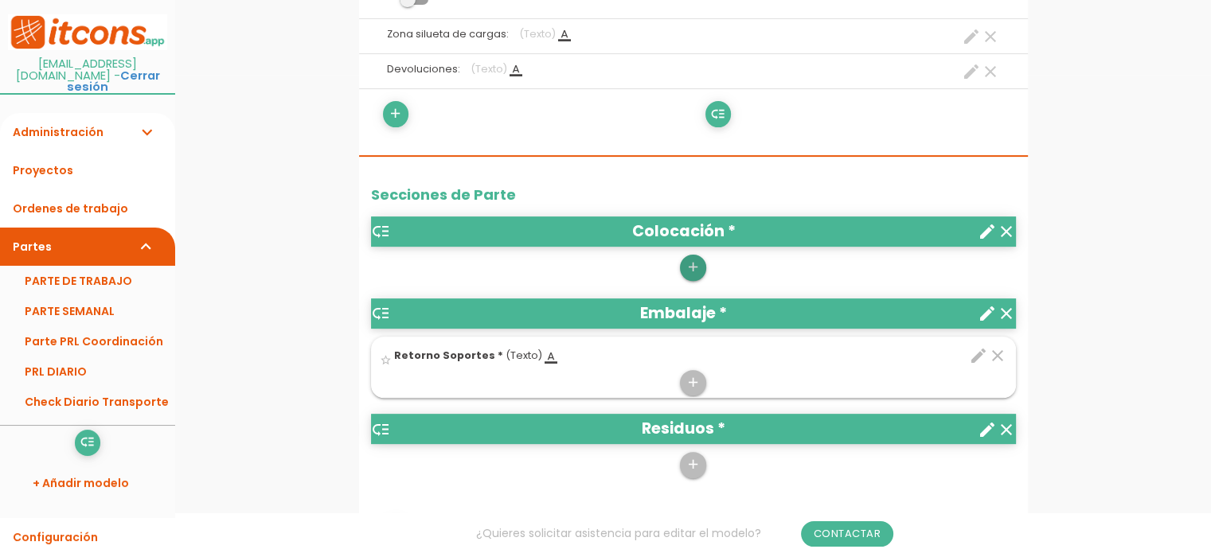
click at [691, 260] on icon "add" at bounding box center [692, 267] width 15 height 25
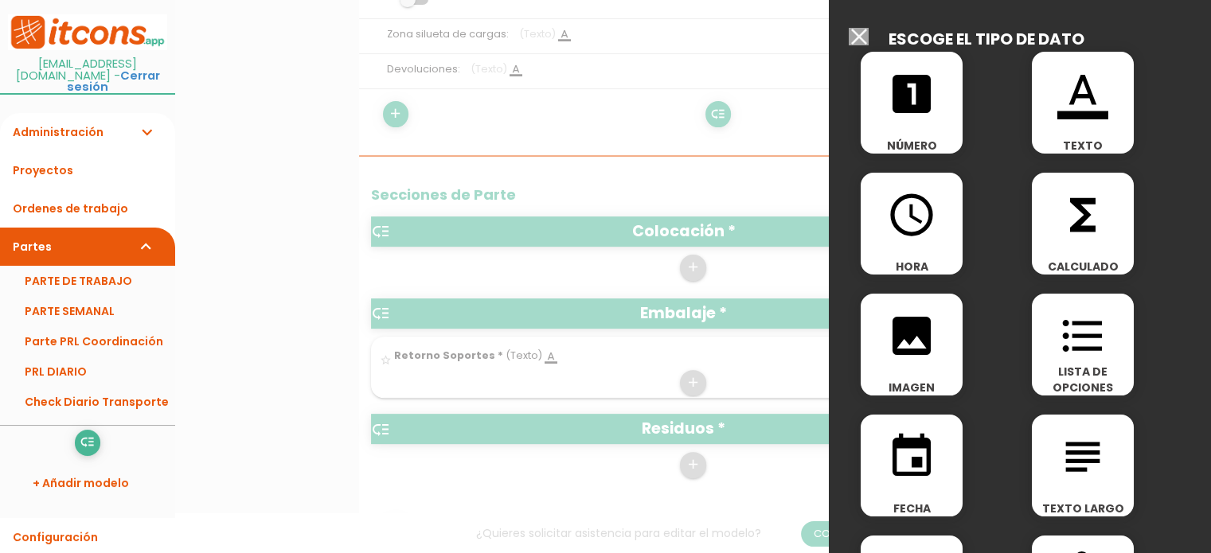
click at [1076, 116] on icon "format_color_text" at bounding box center [1082, 93] width 51 height 51
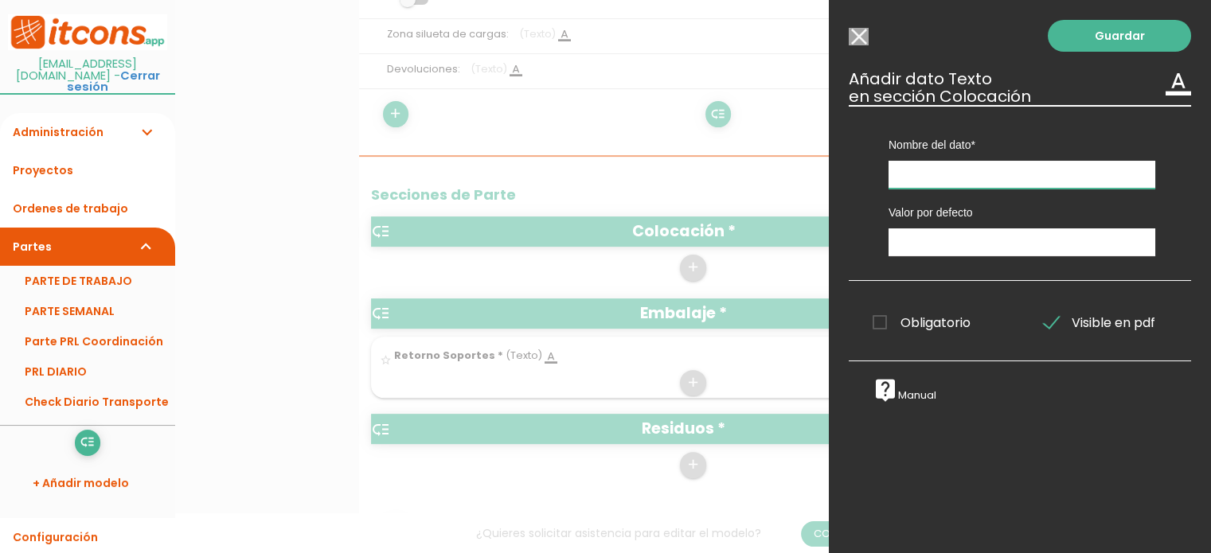
click at [936, 176] on input "text" at bounding box center [1021, 175] width 267 height 28
type input "Silueta"
click at [880, 326] on span "Obligatorio" at bounding box center [921, 323] width 98 height 20
click at [0, 0] on input "Obligatorio" at bounding box center [0, 0] width 0 height 0
click at [1082, 39] on link "Guardar" at bounding box center [1119, 36] width 143 height 32
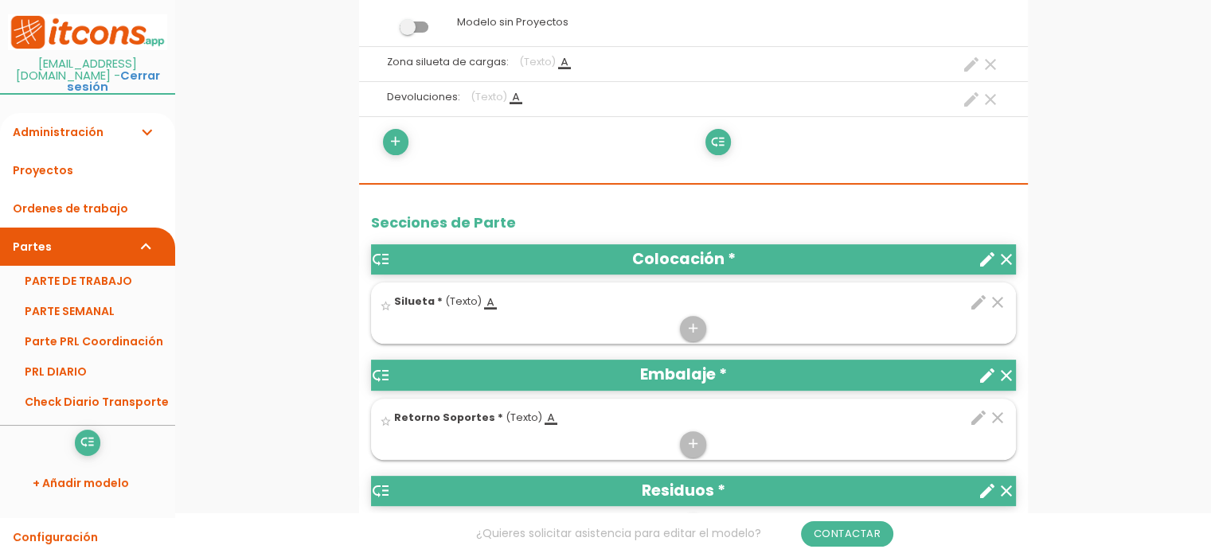
scroll to position [478, 0]
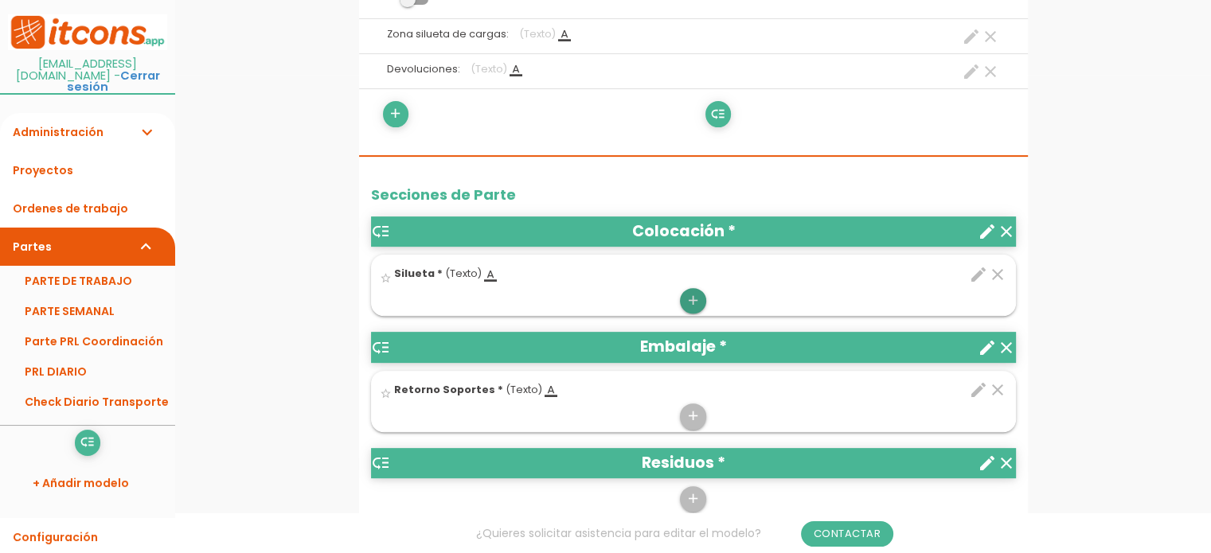
click at [688, 302] on icon "add" at bounding box center [692, 300] width 15 height 25
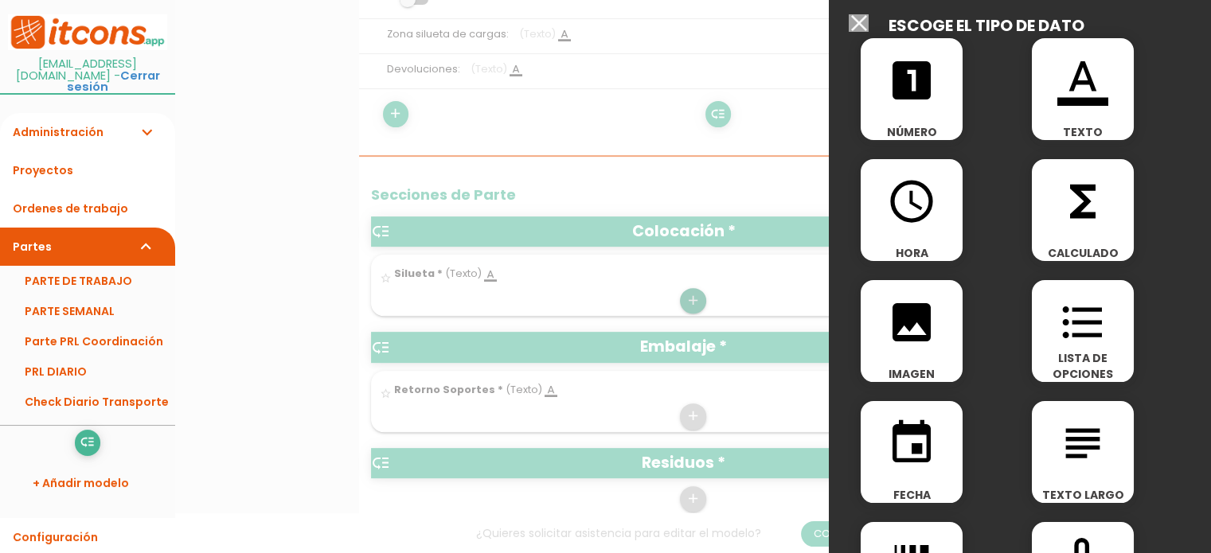
scroll to position [0, 0]
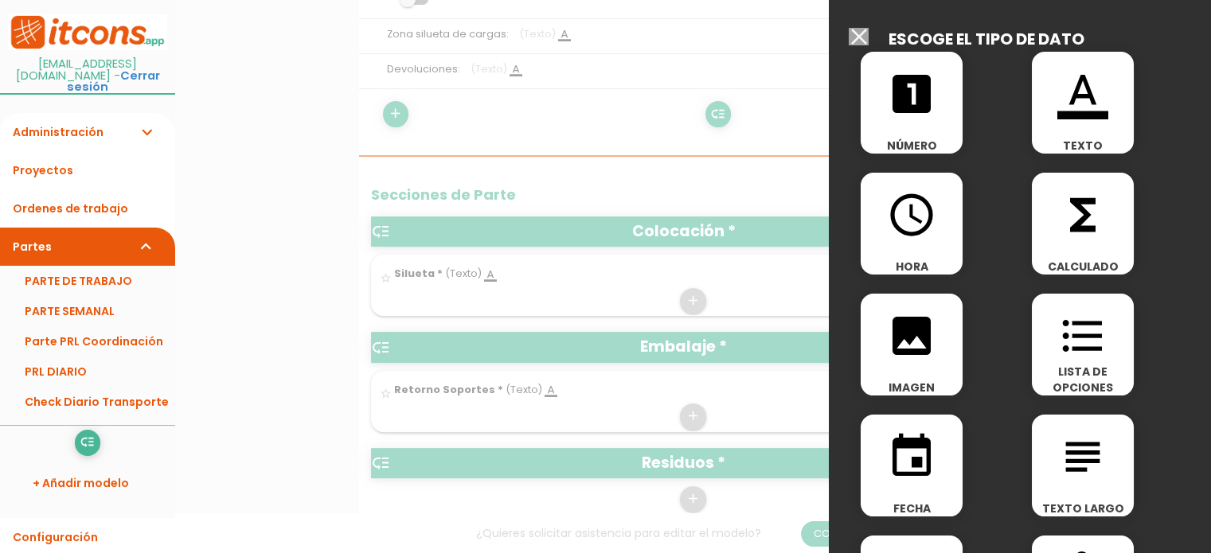
click at [916, 95] on icon "looks_one" at bounding box center [911, 93] width 51 height 51
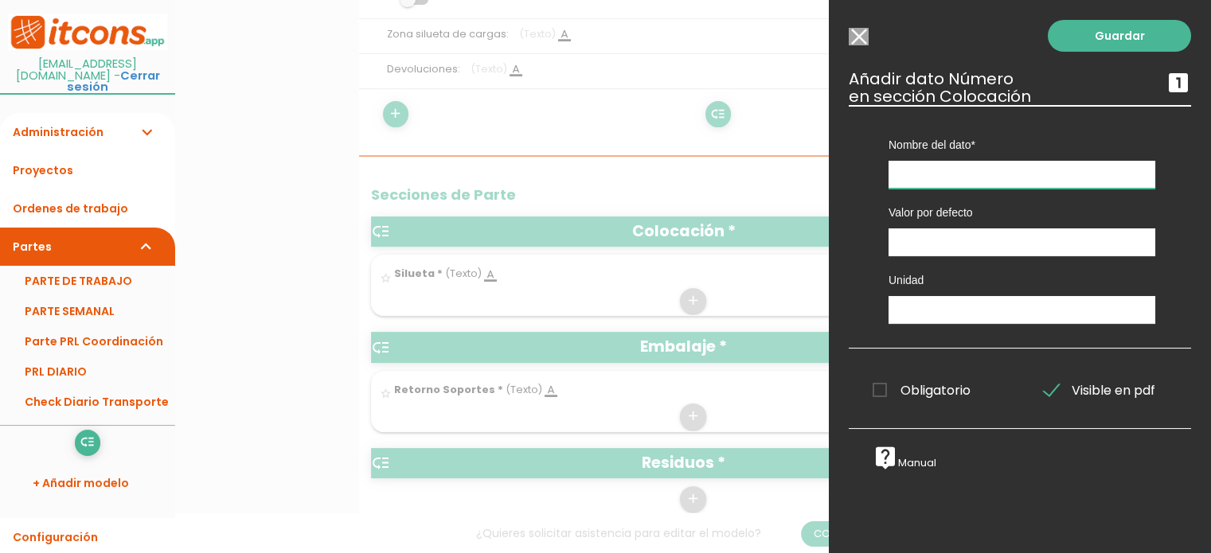
click at [923, 176] on input "text" at bounding box center [1021, 175] width 267 height 28
click at [974, 303] on input "text" at bounding box center [1021, 310] width 267 height 28
click at [886, 383] on span "Obligatorio" at bounding box center [921, 391] width 98 height 20
click at [0, 0] on input "Obligatorio" at bounding box center [0, 0] width 0 height 0
drag, startPoint x: 1099, startPoint y: 33, endPoint x: 933, endPoint y: 188, distance: 226.4
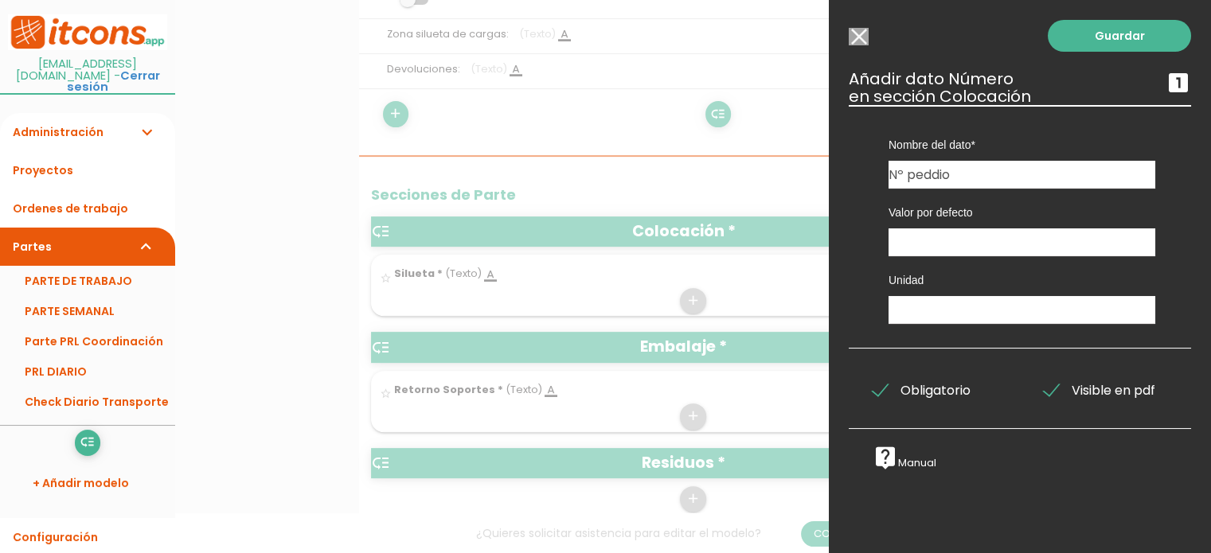
click at [935, 189] on div "Guardar ESCOGE EL TIPO DE DATO looks_one NÚMERO format_color_text TEXTO access_…" at bounding box center [1020, 276] width 382 height 553
click at [934, 183] on input "Nº peddio" at bounding box center [1021, 175] width 267 height 28
drag, startPoint x: 986, startPoint y: 156, endPoint x: 985, endPoint y: 165, distance: 8.9
click at [986, 162] on div "Nombre del dato Retorno Soportes Silueta Nº pedidio" at bounding box center [1021, 147] width 291 height 84
drag, startPoint x: 980, startPoint y: 172, endPoint x: 964, endPoint y: 196, distance: 28.7
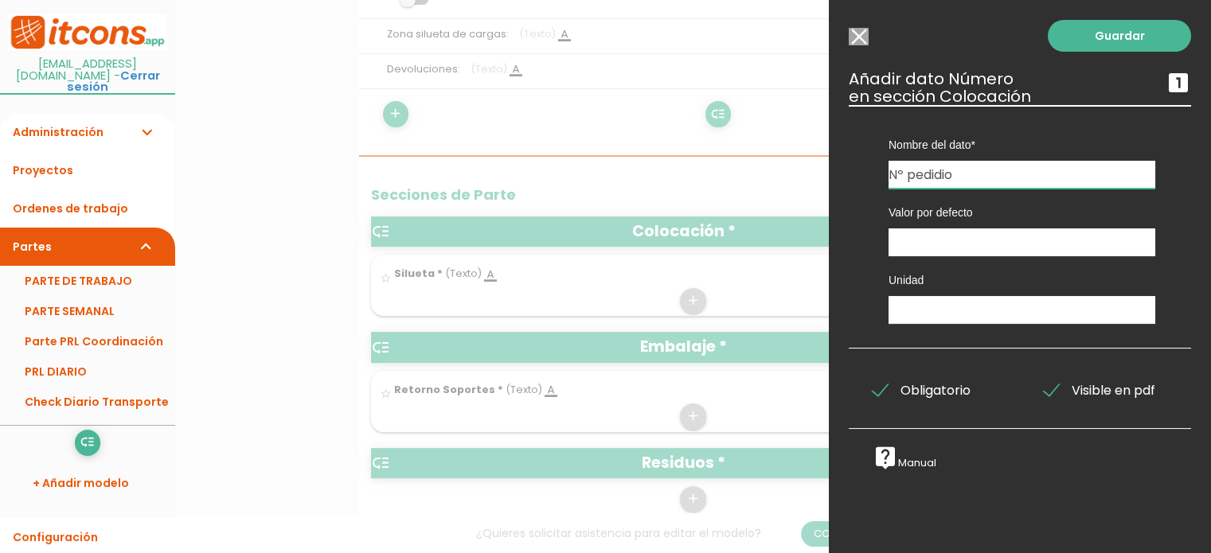
click at [978, 174] on input "Nº pedidio" at bounding box center [1021, 175] width 267 height 28
type input "Nº pedido"
click at [891, 393] on span "Obligatorio" at bounding box center [921, 391] width 98 height 20
click at [0, 0] on input "Obligatorio" at bounding box center [0, 0] width 0 height 0
click at [1098, 22] on link "Guardar" at bounding box center [1119, 36] width 143 height 32
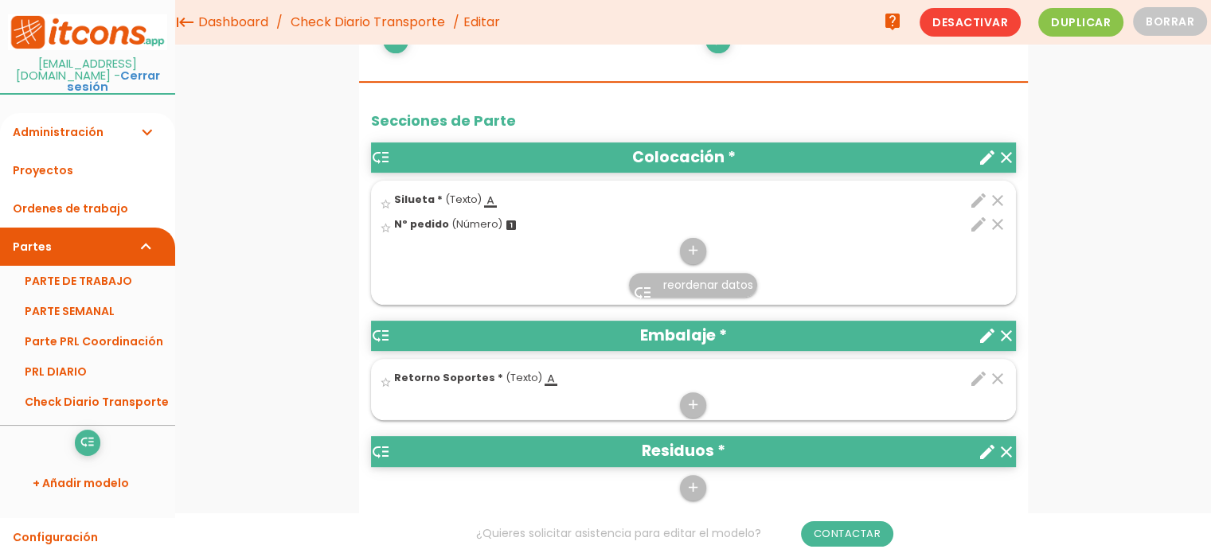
scroll to position [558, 0]
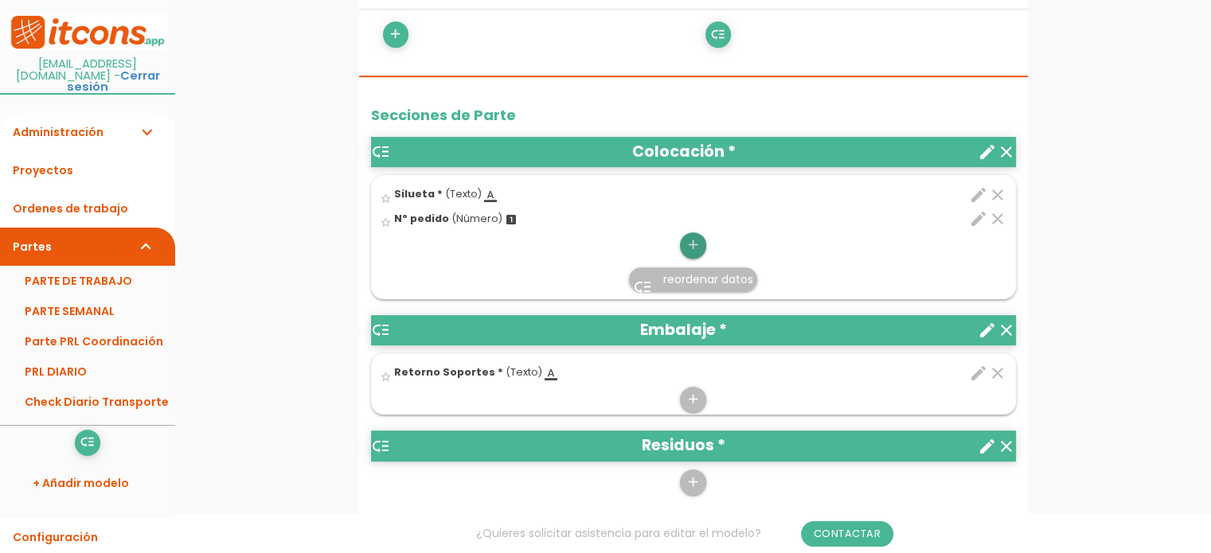
click at [691, 247] on icon "add" at bounding box center [692, 244] width 15 height 25
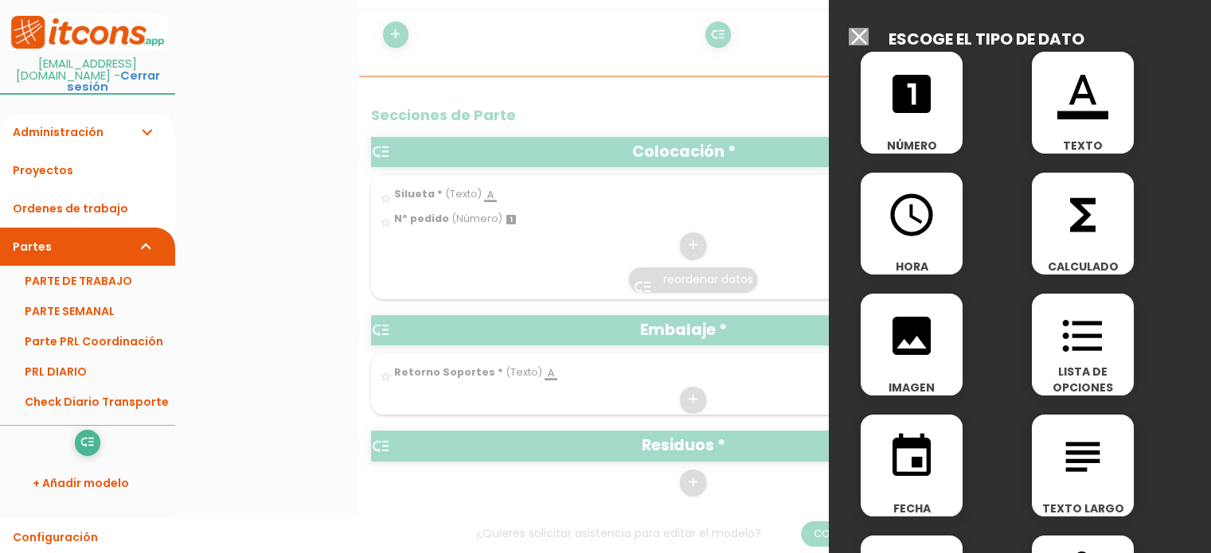
drag, startPoint x: 911, startPoint y: 339, endPoint x: 759, endPoint y: 344, distance: 152.1
click at [911, 338] on icon "image" at bounding box center [911, 335] width 51 height 51
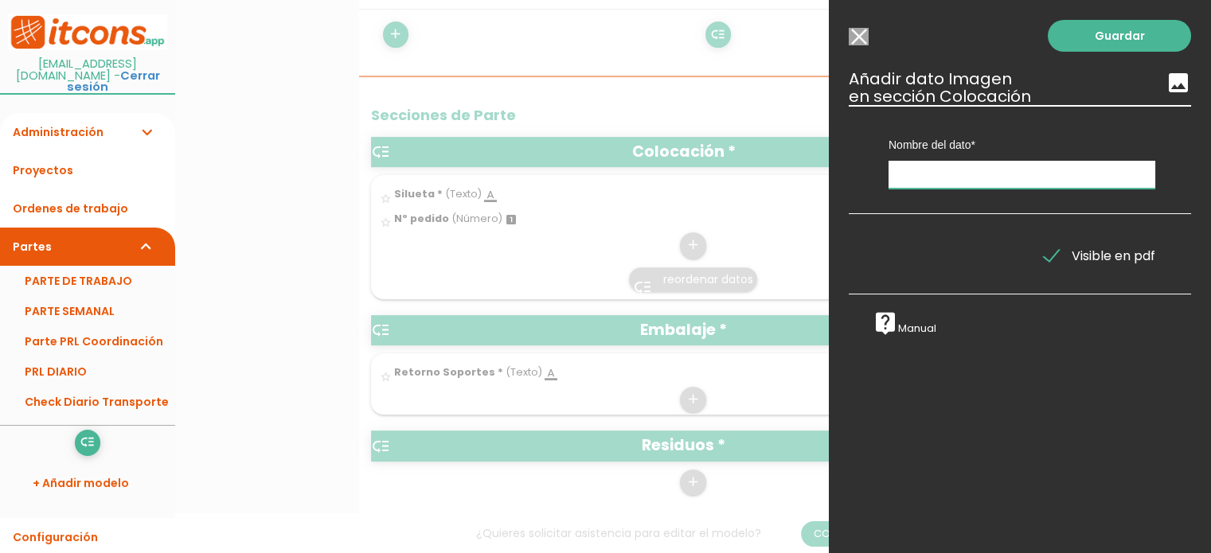
click at [997, 174] on input "text" at bounding box center [1021, 175] width 267 height 28
type input "Foto"
click at [1107, 34] on link "Guardar" at bounding box center [1119, 36] width 143 height 32
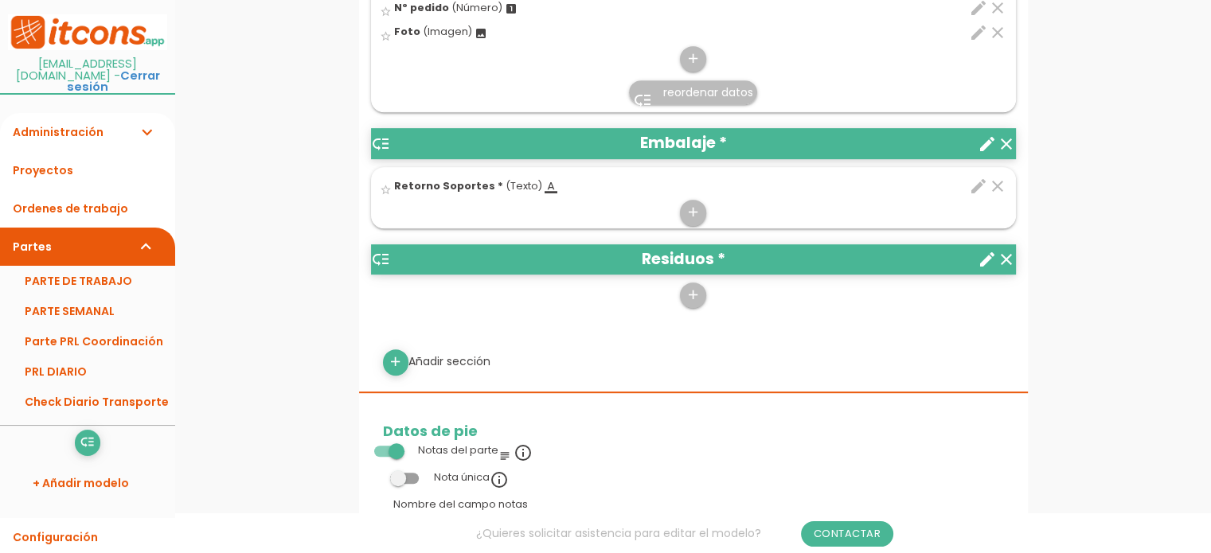
scroll to position [797, 0]
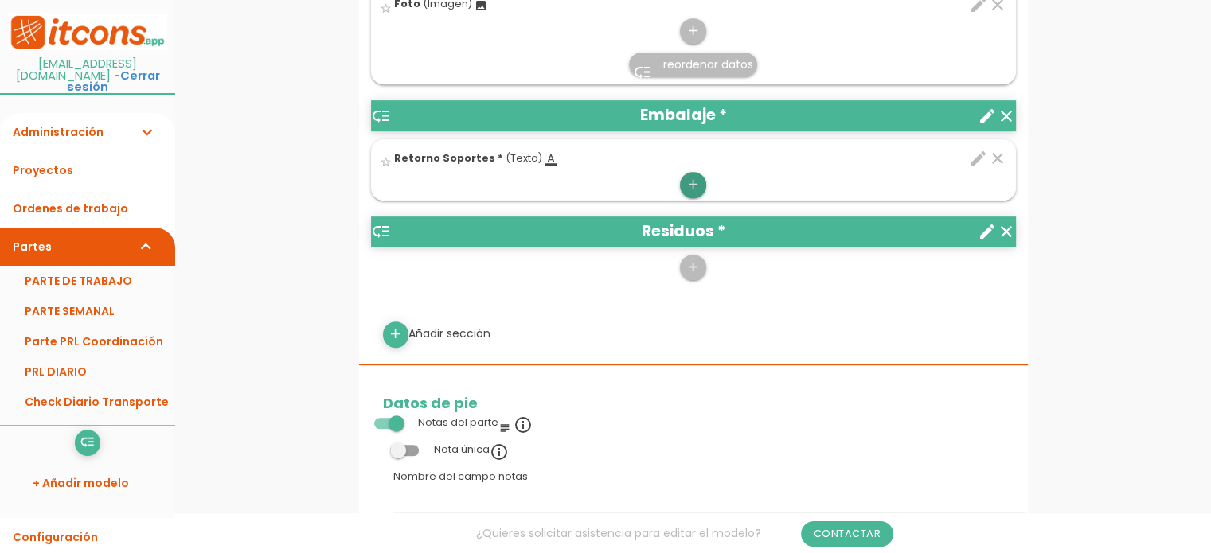
click at [691, 181] on icon "add" at bounding box center [692, 184] width 15 height 25
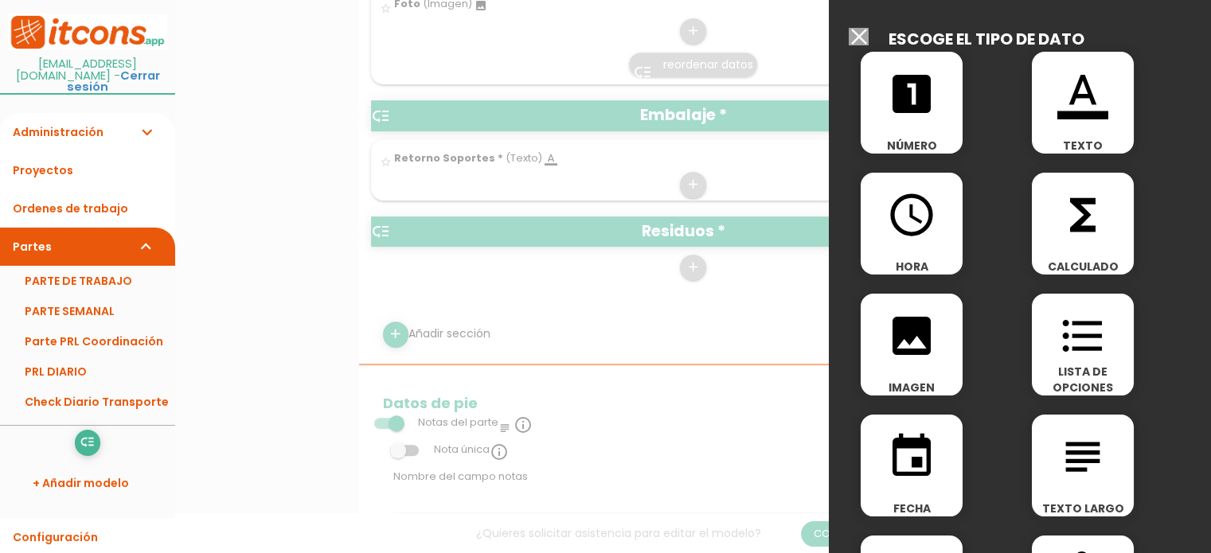
click at [933, 98] on icon "looks_one" at bounding box center [911, 93] width 51 height 51
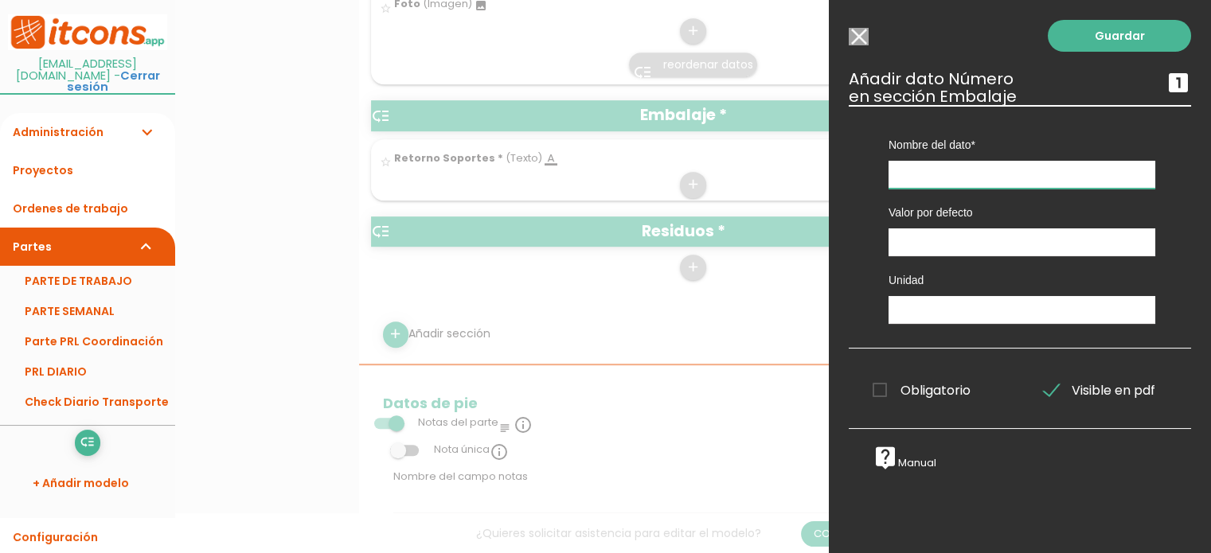
click at [954, 167] on input "text" at bounding box center [1021, 175] width 267 height 28
type input "n"
type input "Nº Pedido"
click at [1114, 36] on link "Guardar" at bounding box center [1119, 36] width 143 height 32
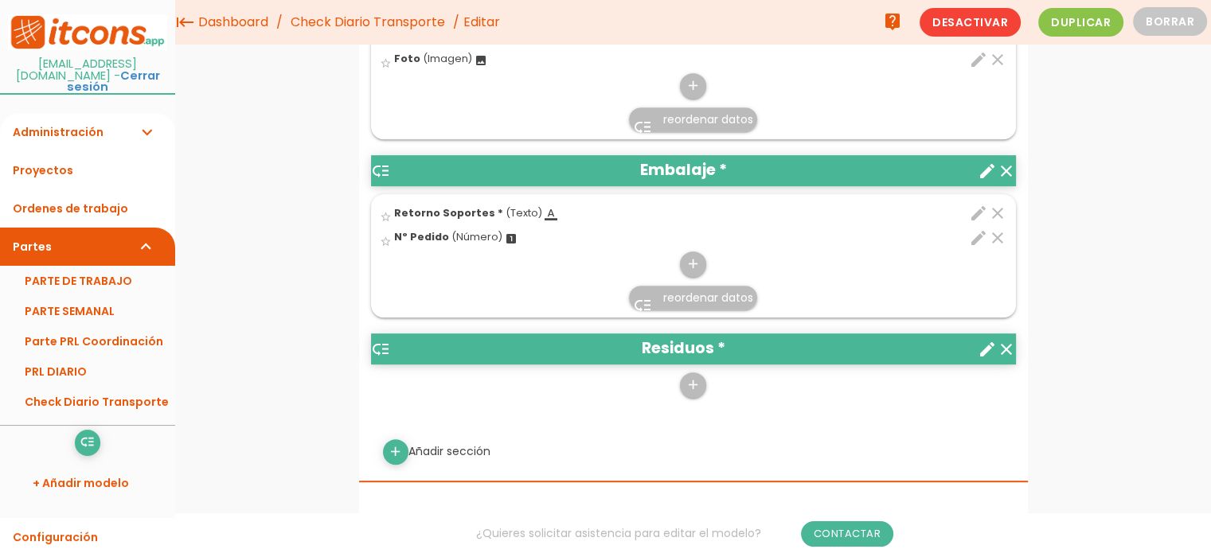
scroll to position [611, 0]
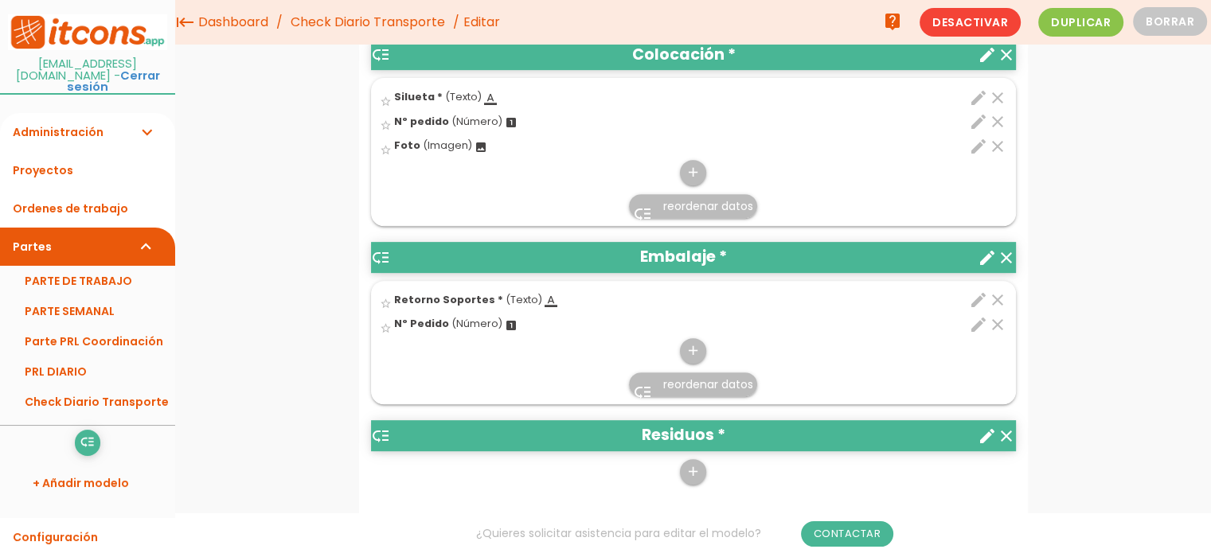
click at [978, 119] on icon "edit" at bounding box center [978, 121] width 19 height 19
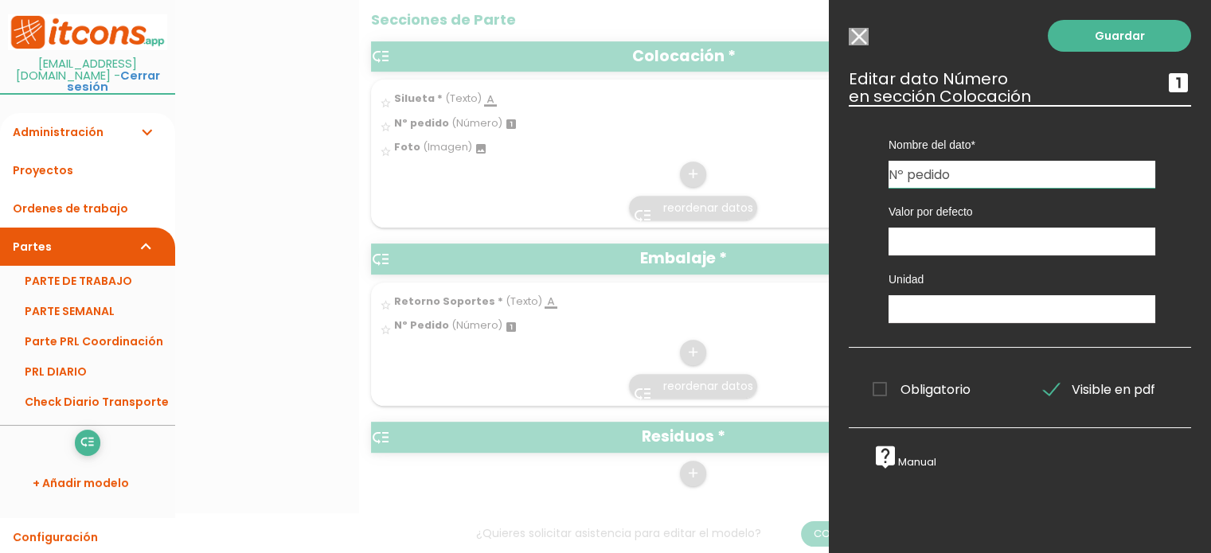
scroll to position [690, 0]
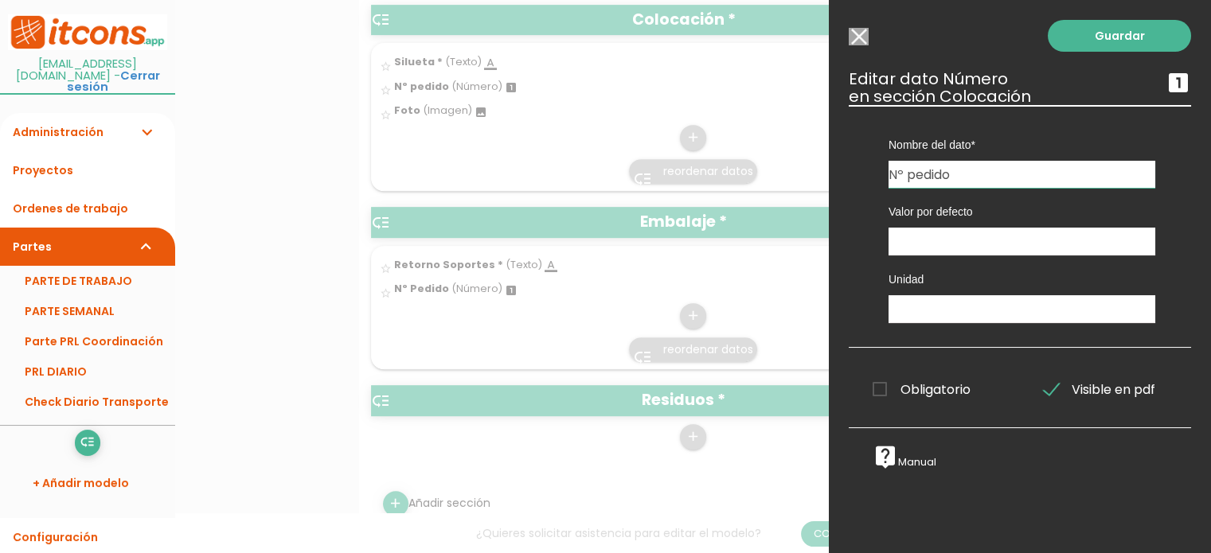
click at [855, 33] on input "Modelo sin Ordenes de trabajo" at bounding box center [859, 37] width 20 height 18
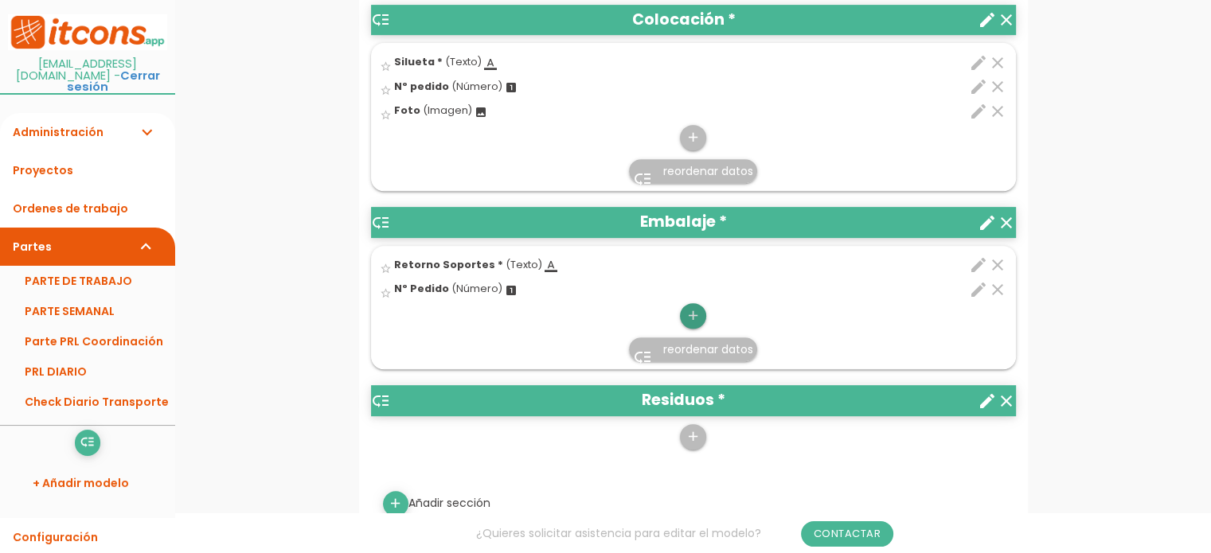
click at [693, 315] on icon "add" at bounding box center [692, 315] width 15 height 25
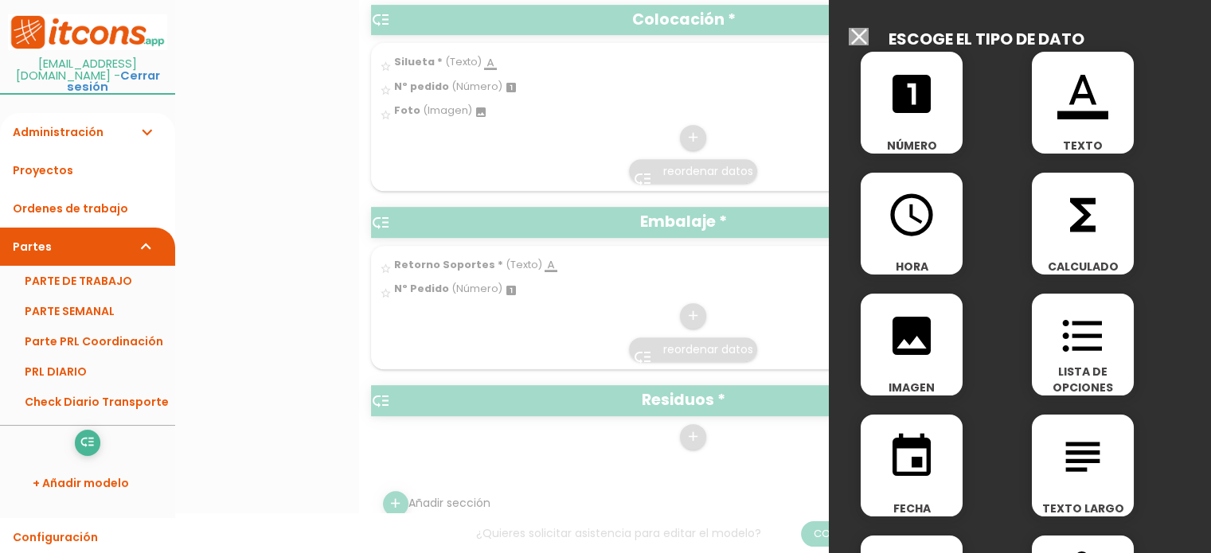
click at [909, 364] on div "image IMAGEN" at bounding box center [912, 345] width 102 height 102
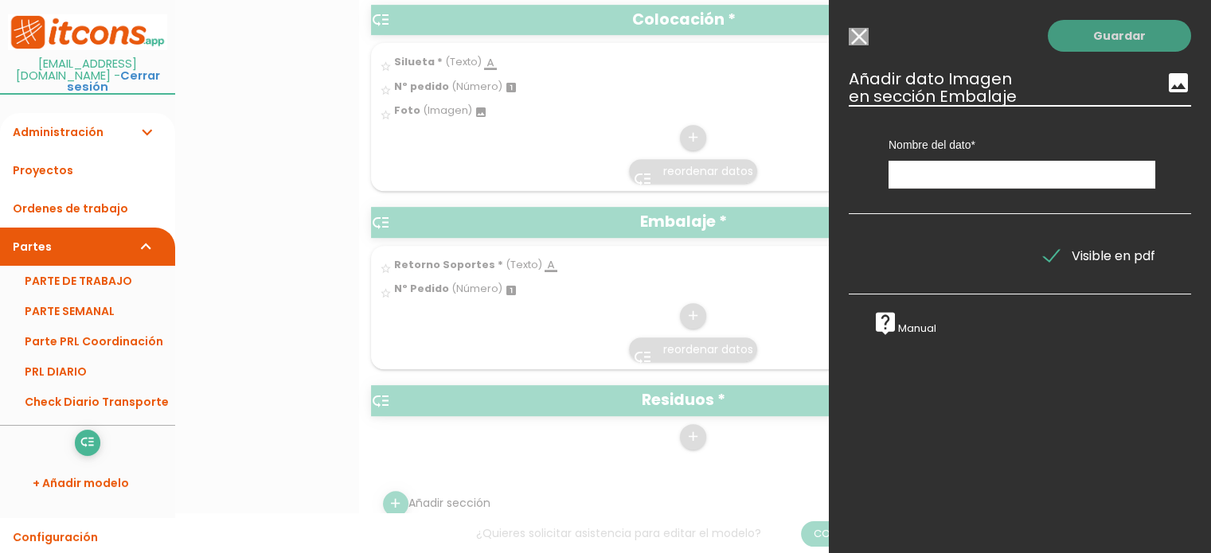
click at [1110, 32] on link "Guardar" at bounding box center [1119, 36] width 143 height 32
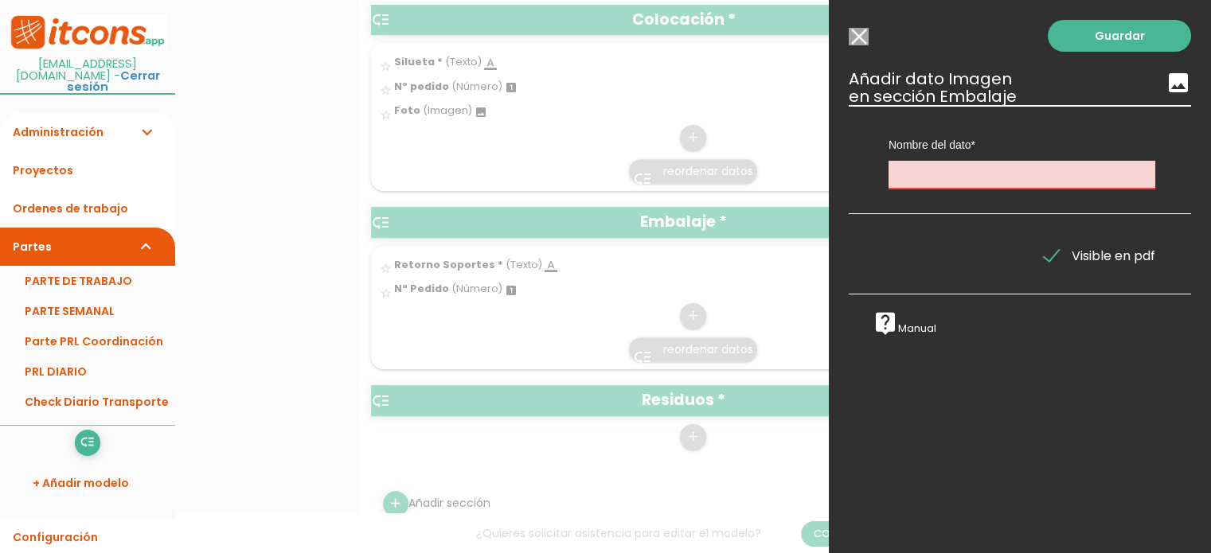
click at [987, 180] on input "text" at bounding box center [1021, 175] width 267 height 28
type input "Foto"
click at [1092, 37] on link "Guardar" at bounding box center [1119, 36] width 143 height 32
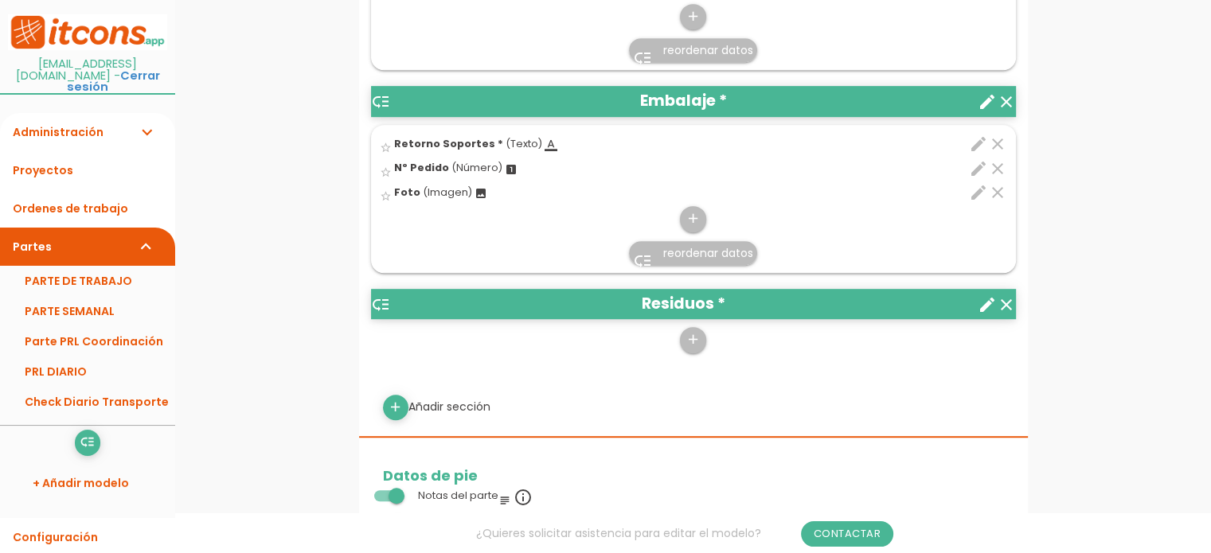
scroll to position [849, 0]
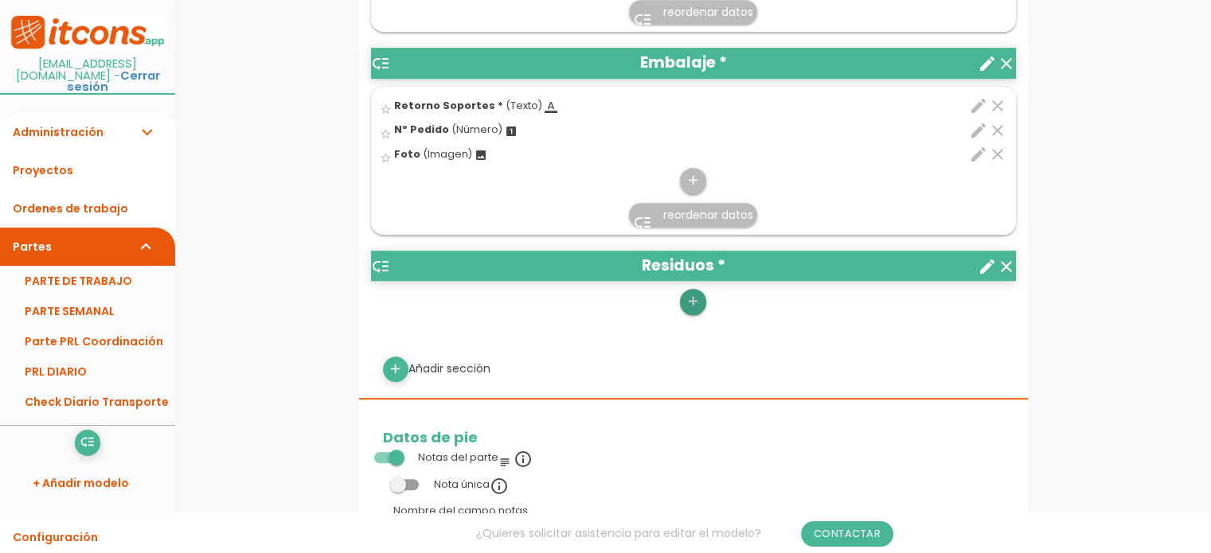
click at [691, 299] on icon "add" at bounding box center [692, 301] width 15 height 25
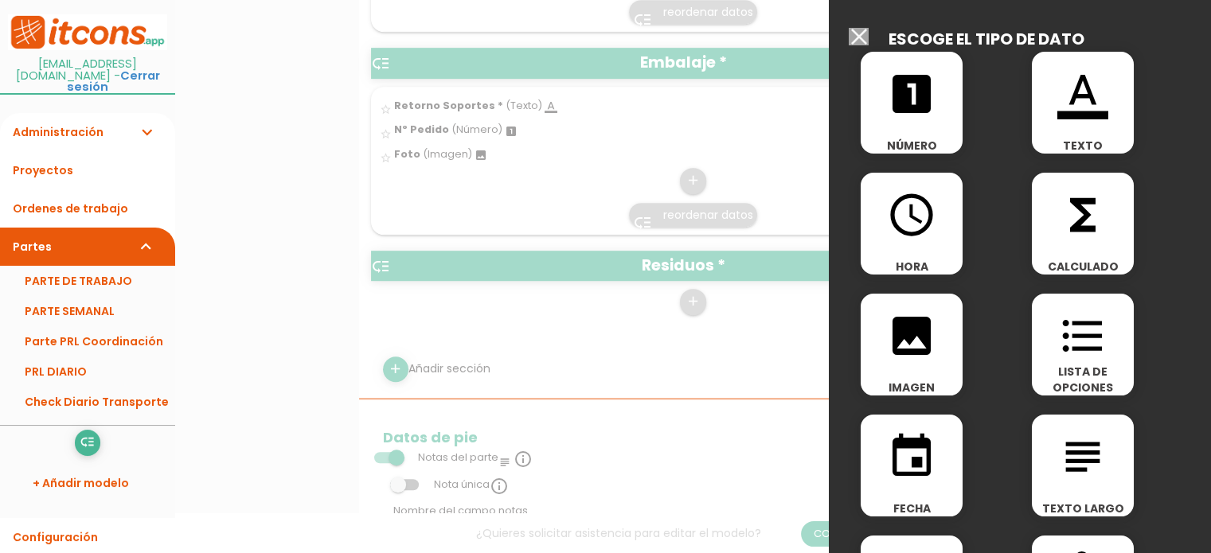
click at [1099, 109] on icon "format_color_text" at bounding box center [1082, 93] width 51 height 51
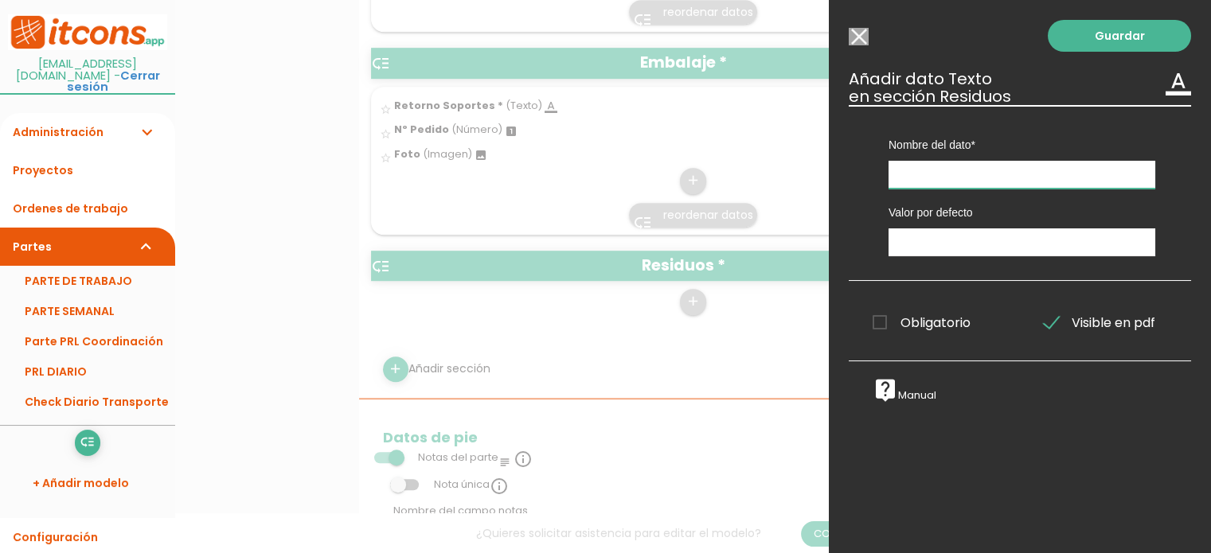
click at [970, 178] on input "text" at bounding box center [1021, 175] width 267 height 28
type input "z"
type input "Zona"
click at [1086, 28] on link "Guardar" at bounding box center [1119, 36] width 143 height 32
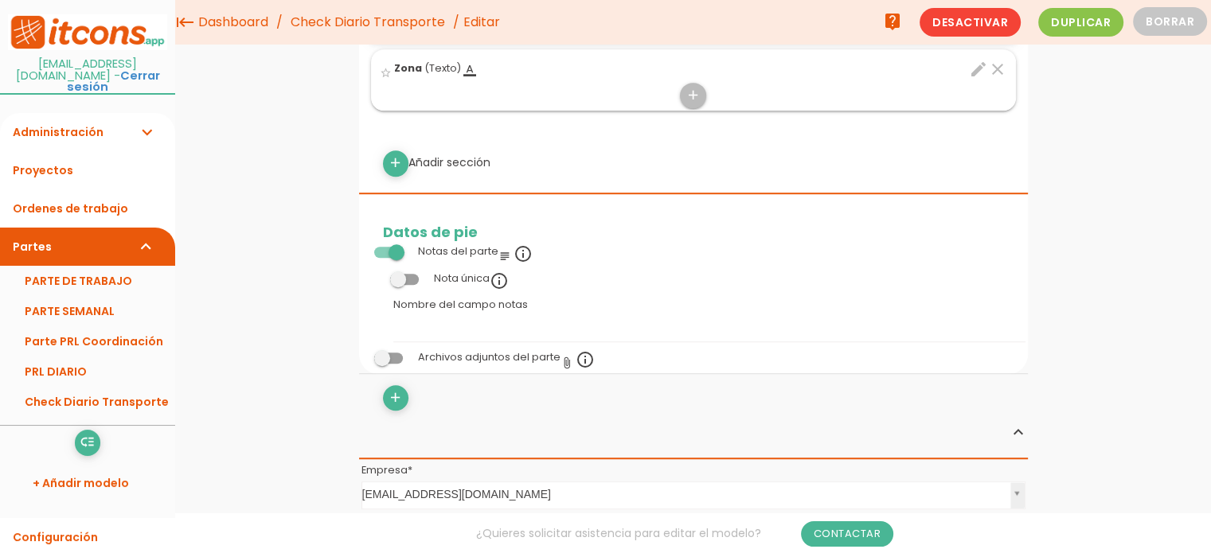
scroll to position [885, 0]
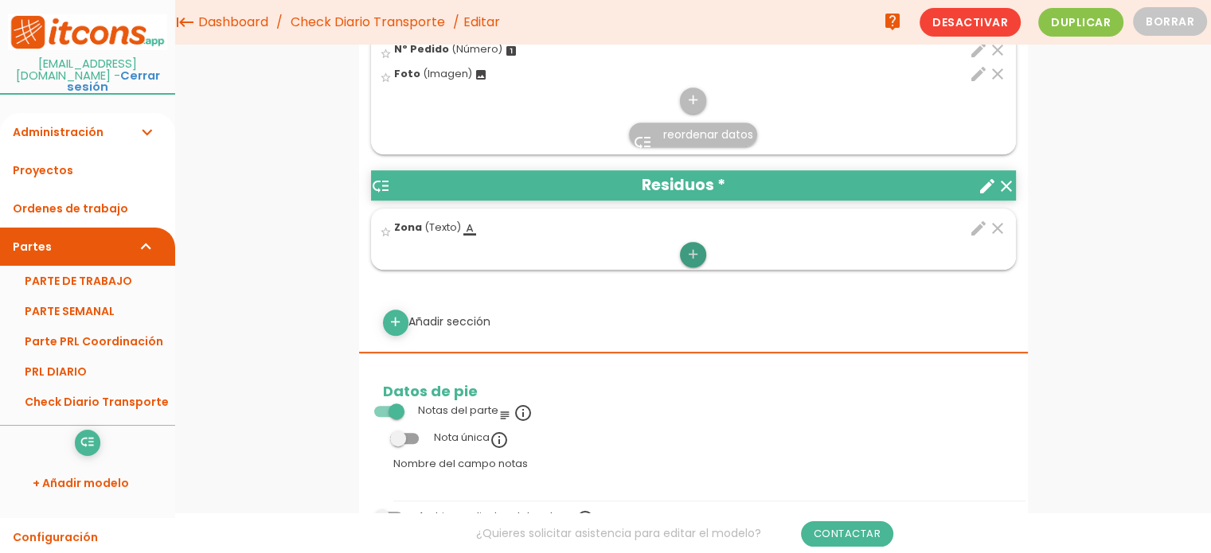
click at [693, 244] on icon "add" at bounding box center [692, 254] width 15 height 25
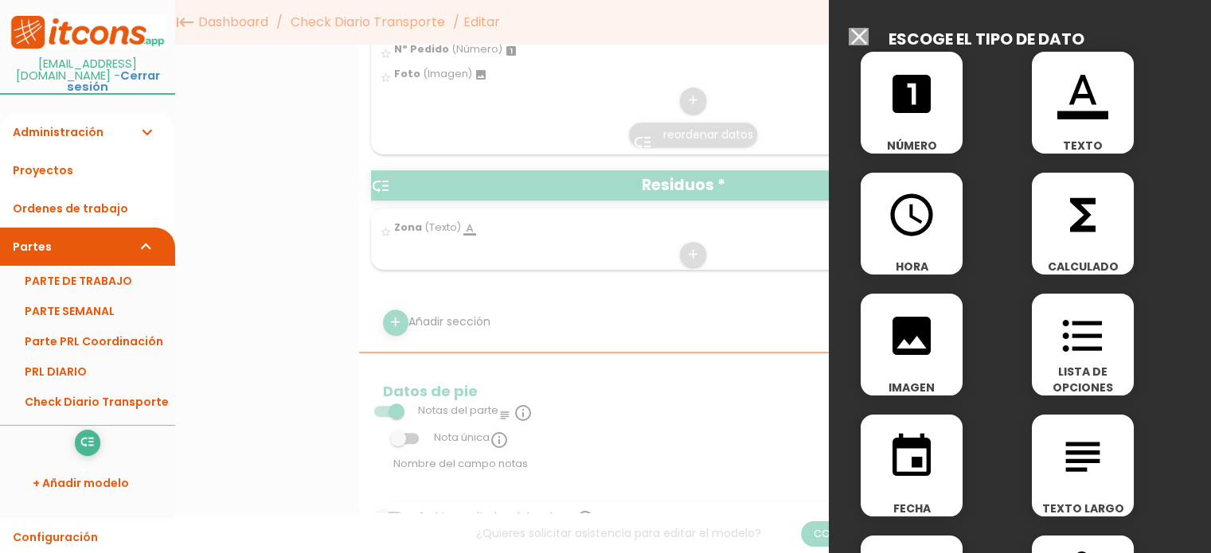
click at [914, 364] on div "image IMAGEN" at bounding box center [912, 345] width 102 height 102
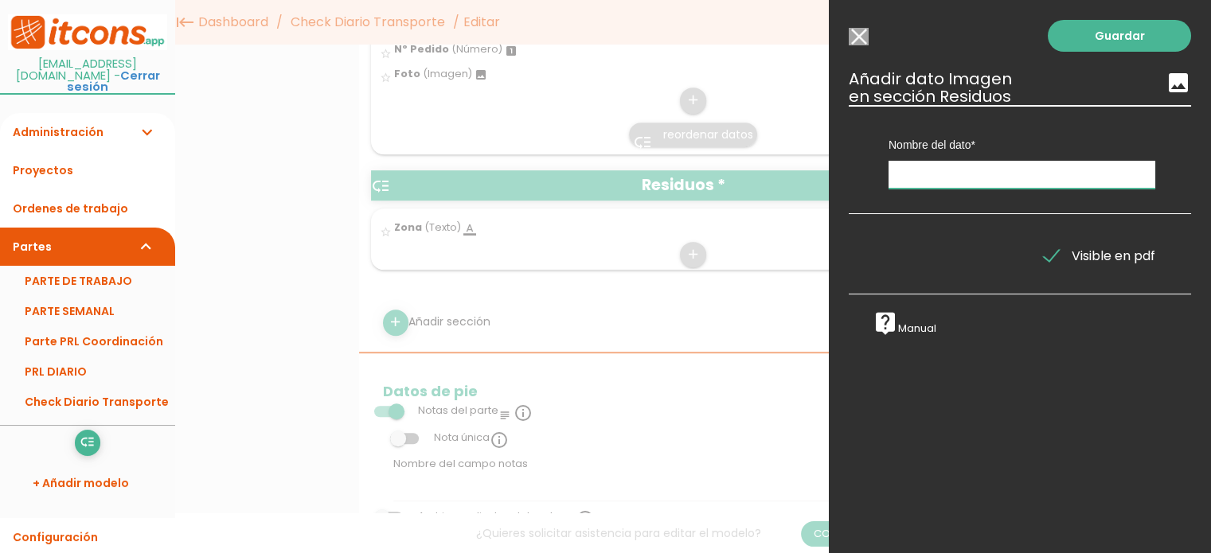
click at [928, 178] on input "text" at bounding box center [1021, 175] width 267 height 28
type input "Z"
type input "Foto Zona"
click at [1083, 34] on link "Guardar" at bounding box center [1119, 36] width 143 height 32
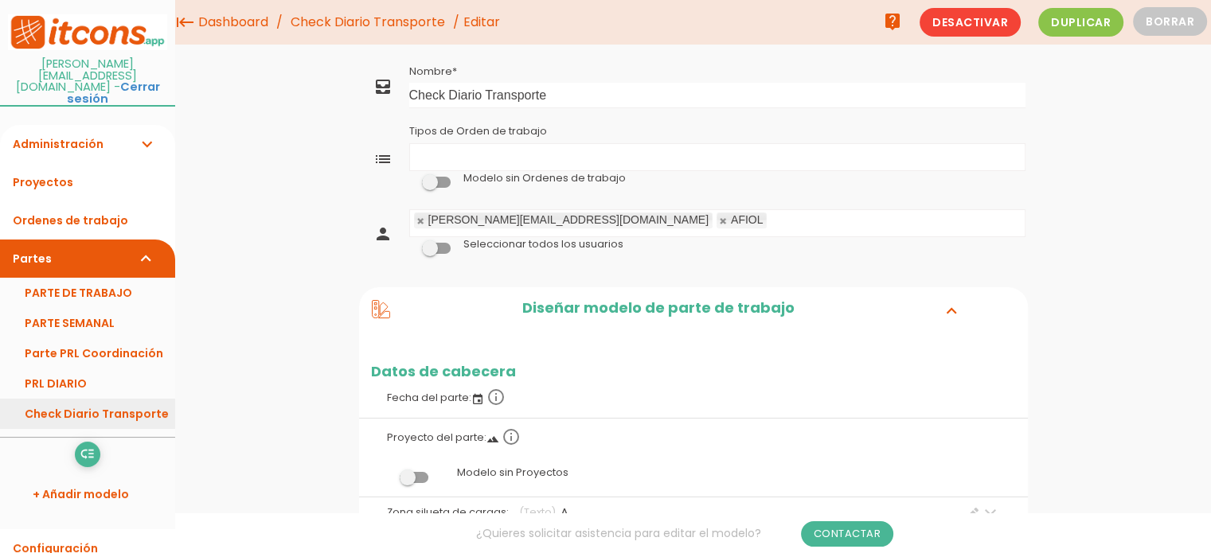
click at [67, 399] on link "Check Diario Transporte" at bounding box center [87, 414] width 175 height 30
